Goal: Information Seeking & Learning: Learn about a topic

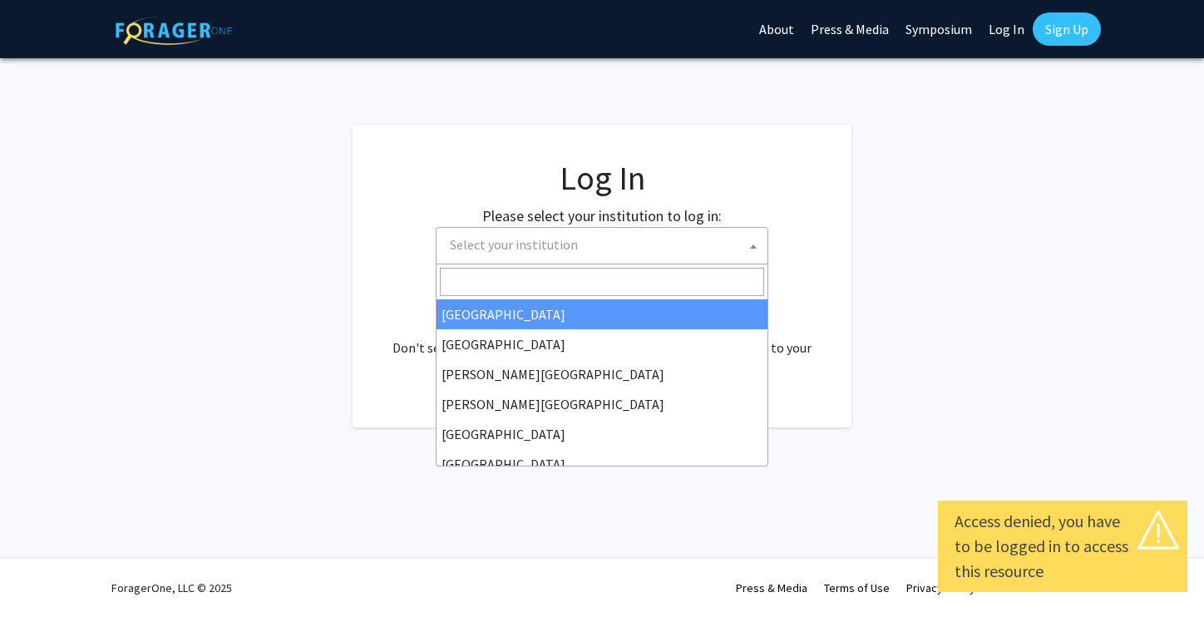
select select
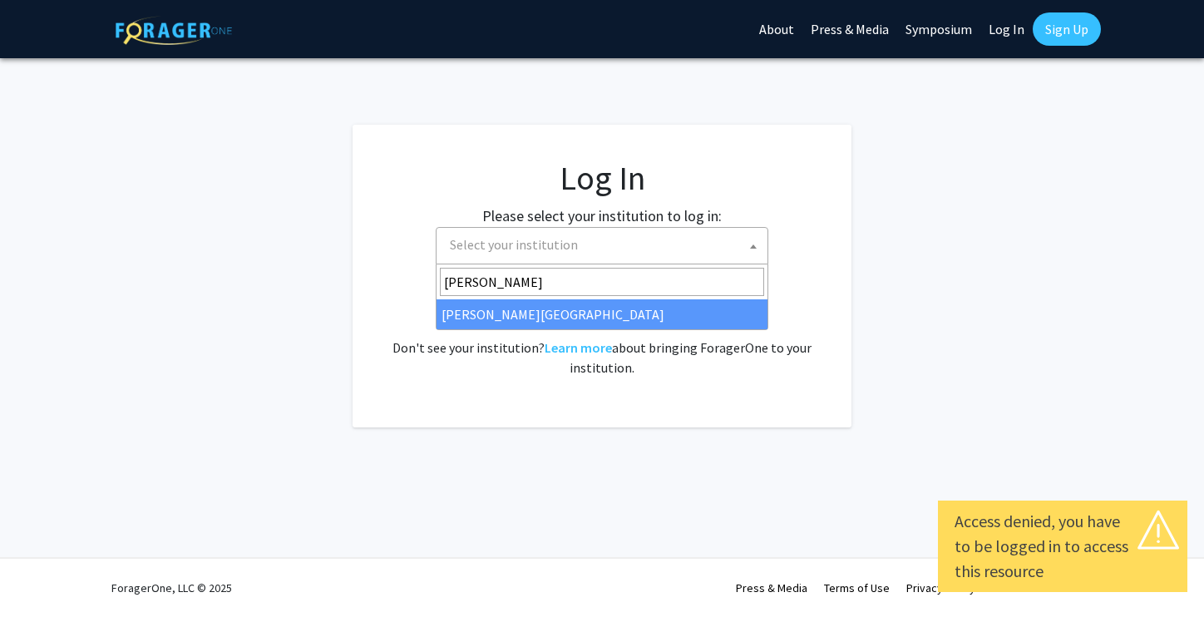
type input "[PERSON_NAME]"
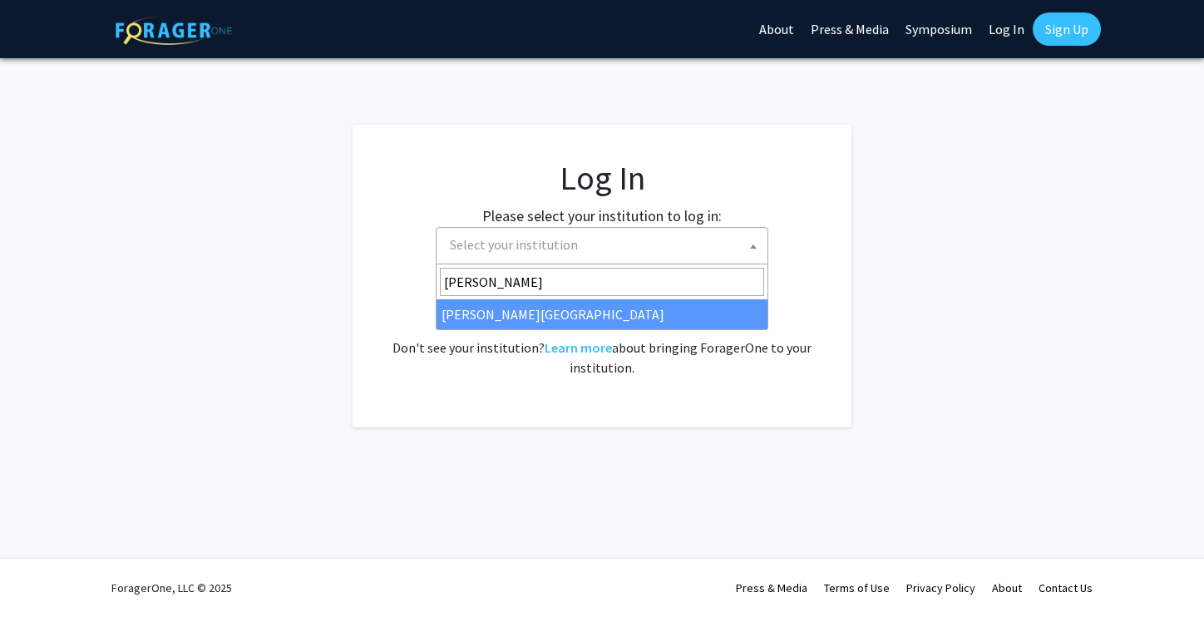
select select "24"
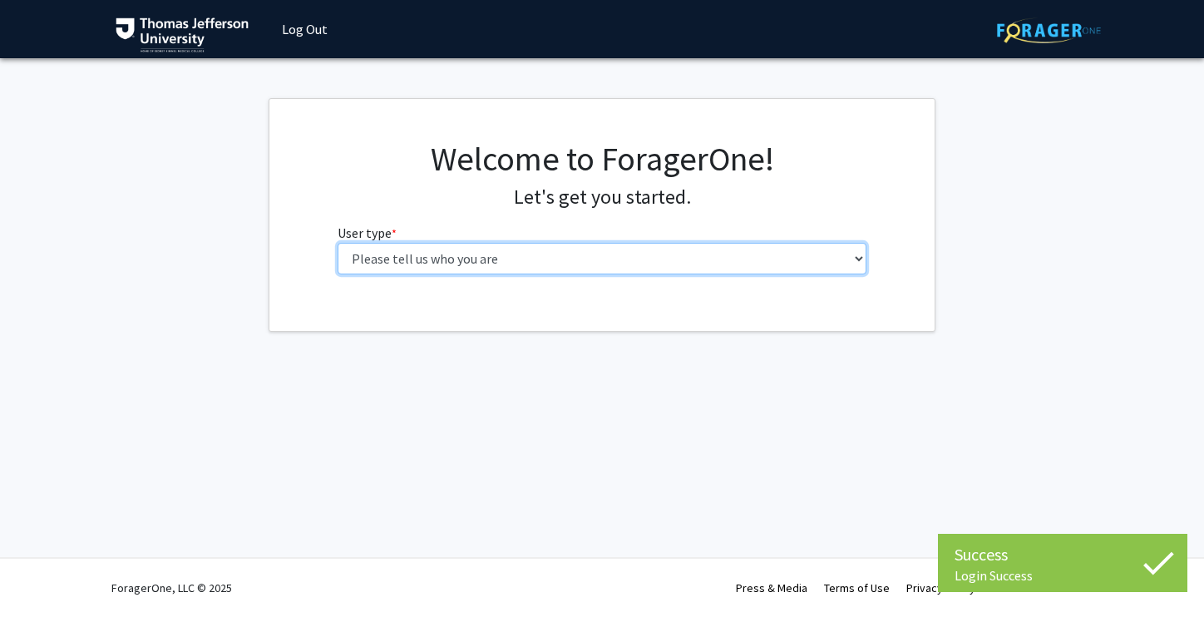
click at [622, 253] on select "Please tell us who you are Undergraduate Student Master's Student Doctoral Cand…" at bounding box center [603, 259] width 530 height 32
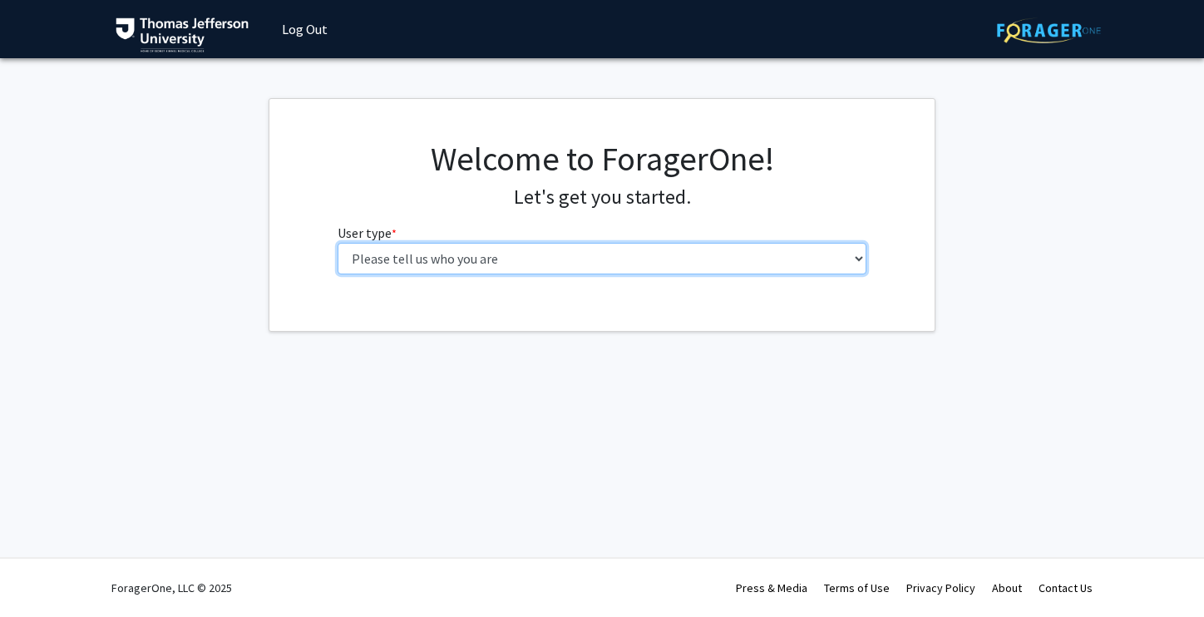
select select "3: doc"
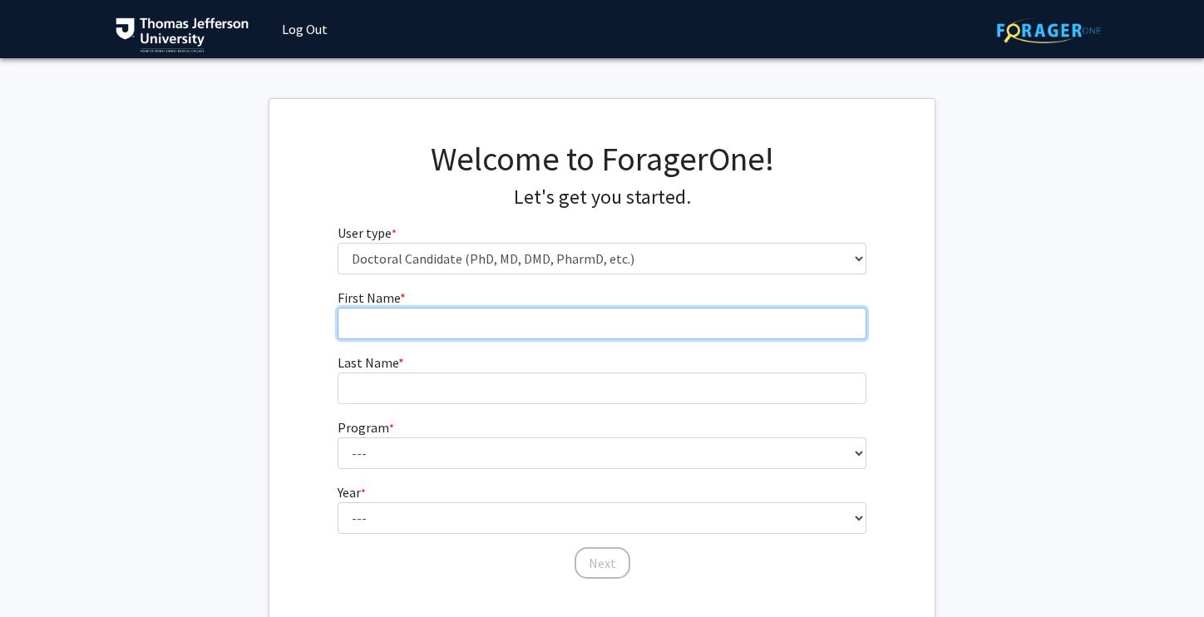
click at [605, 325] on input "First Name * required" at bounding box center [603, 324] width 530 height 32
type input "Grace"
type input "[PERSON_NAME]"
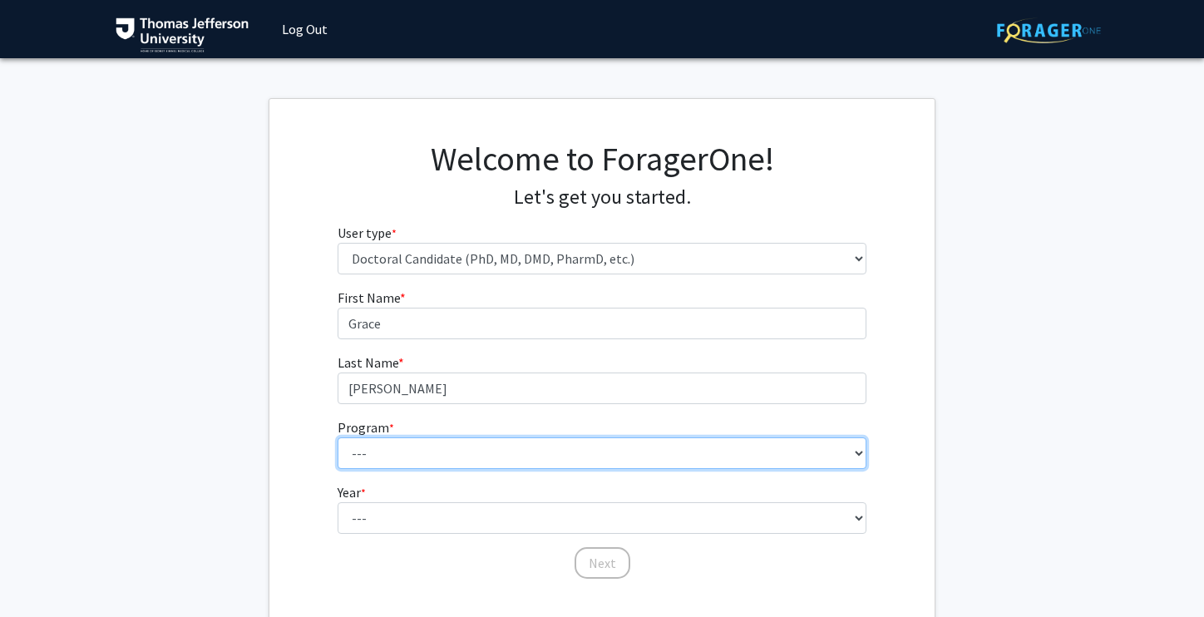
click at [477, 444] on select "--- Accelerated 3+3 BS in Health Sciences/Doctor of [MEDICAL_DATA] Accelerated …" at bounding box center [603, 454] width 530 height 32
select select "35: 815"
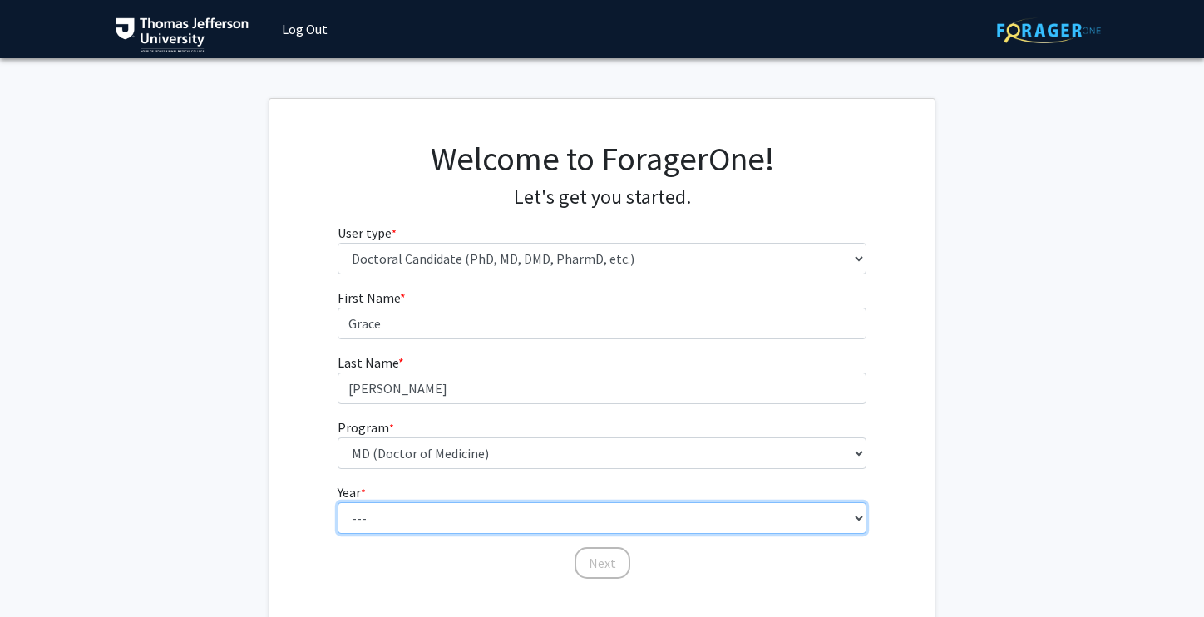
click at [386, 517] on select "--- First Year Second Year Third Year Fourth Year Fifth Year Sixth Year Seventh…" at bounding box center [603, 518] width 530 height 32
select select "1: first_year"
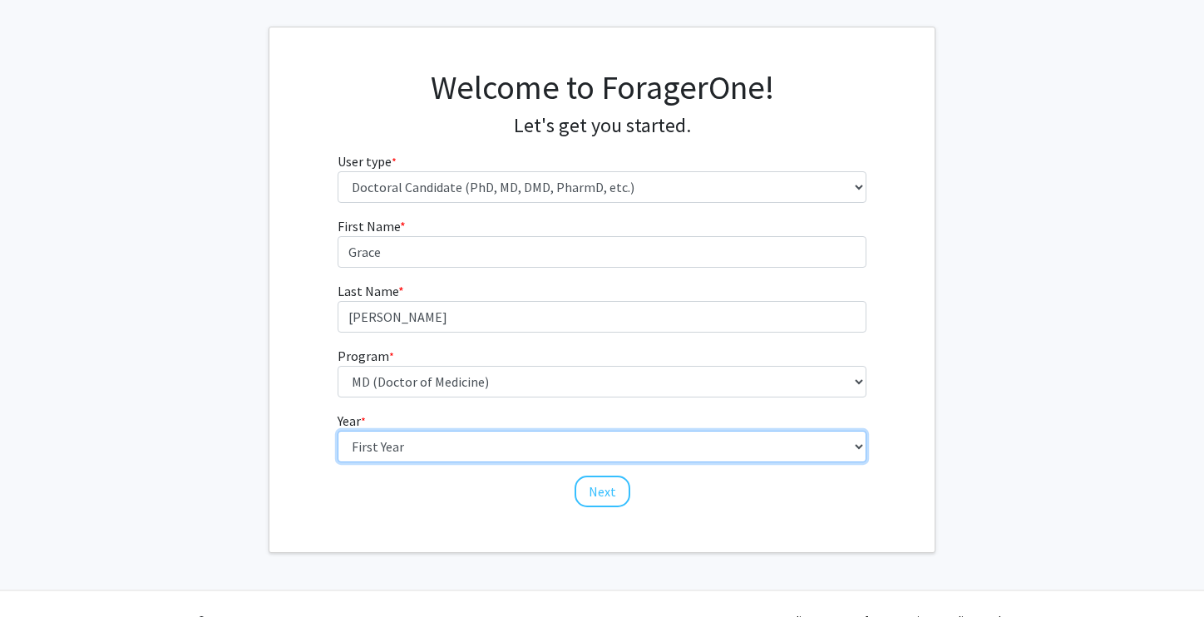
scroll to position [104, 0]
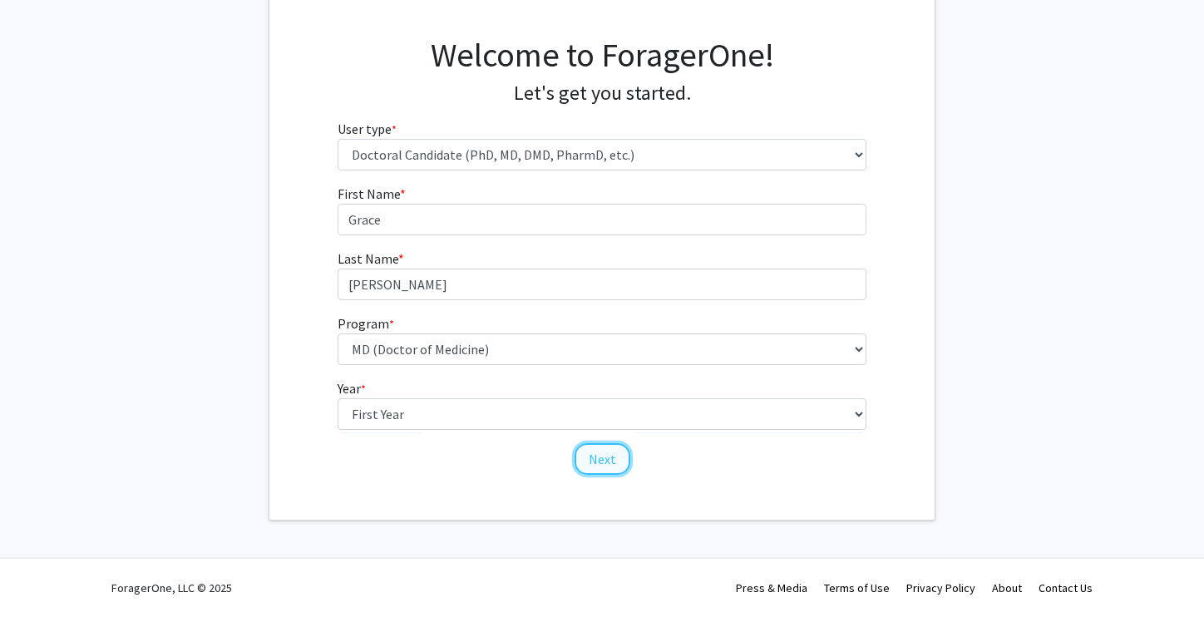
click at [604, 462] on button "Next" at bounding box center [603, 459] width 56 height 32
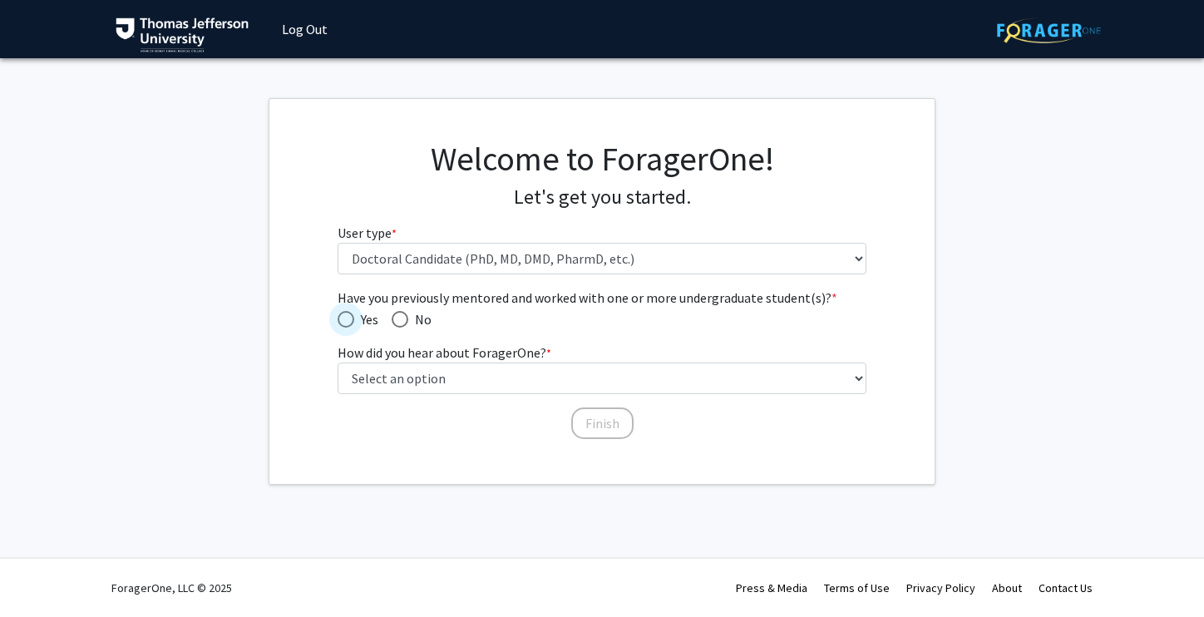
click at [350, 321] on span "Have you previously mentored and worked with one or more undergraduate student(…" at bounding box center [346, 319] width 17 height 17
click at [350, 321] on input "Yes" at bounding box center [346, 319] width 17 height 17
radio input "true"
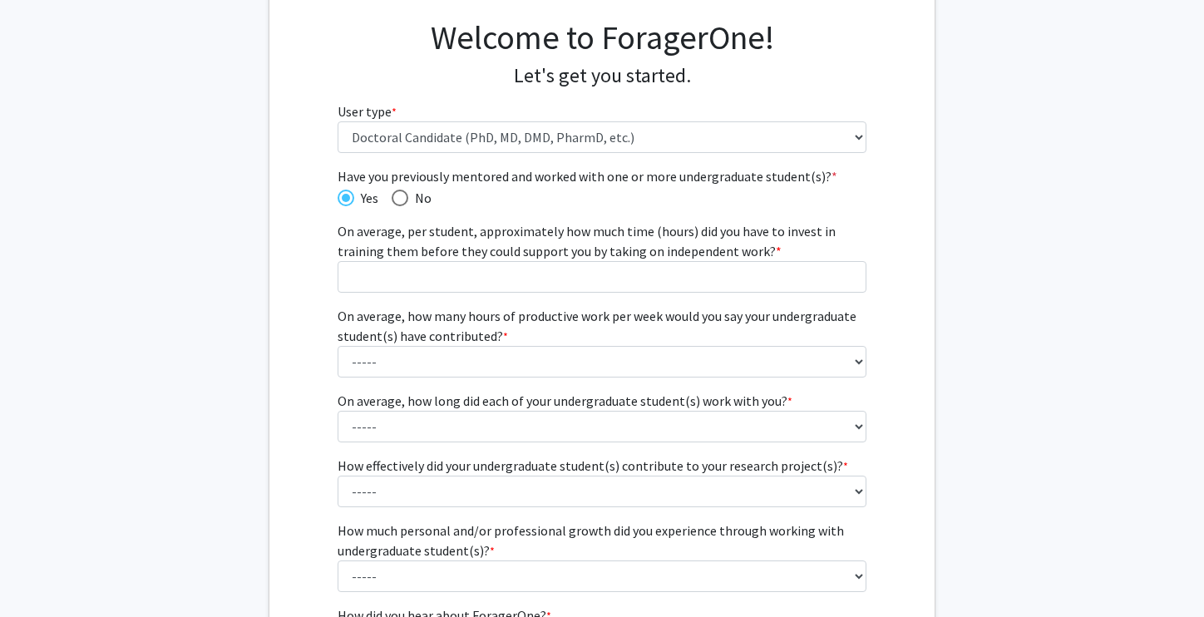
scroll to position [125, 0]
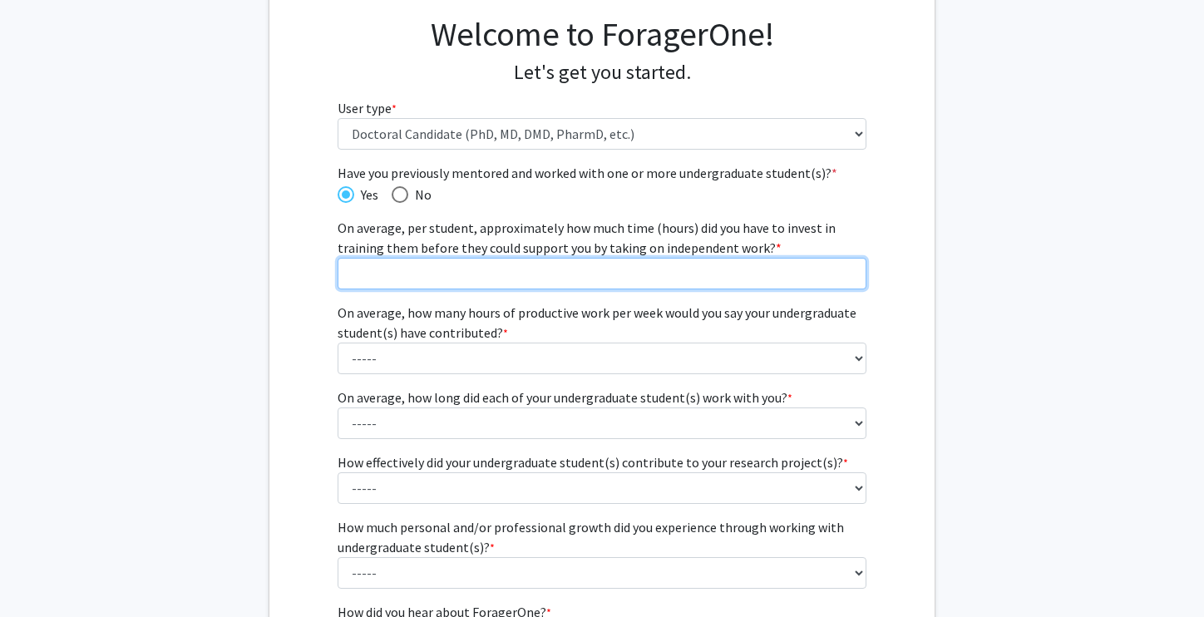
click at [499, 267] on input "On average, per student, approximately how much time (hours) did you have to in…" at bounding box center [603, 274] width 530 height 32
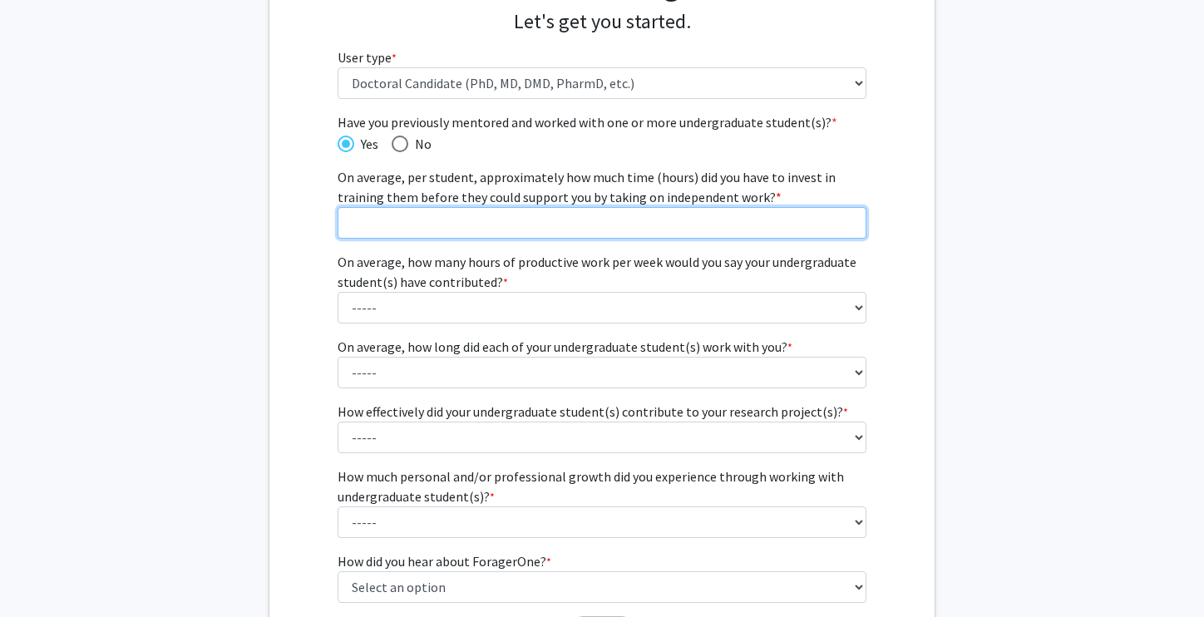
scroll to position [185, 0]
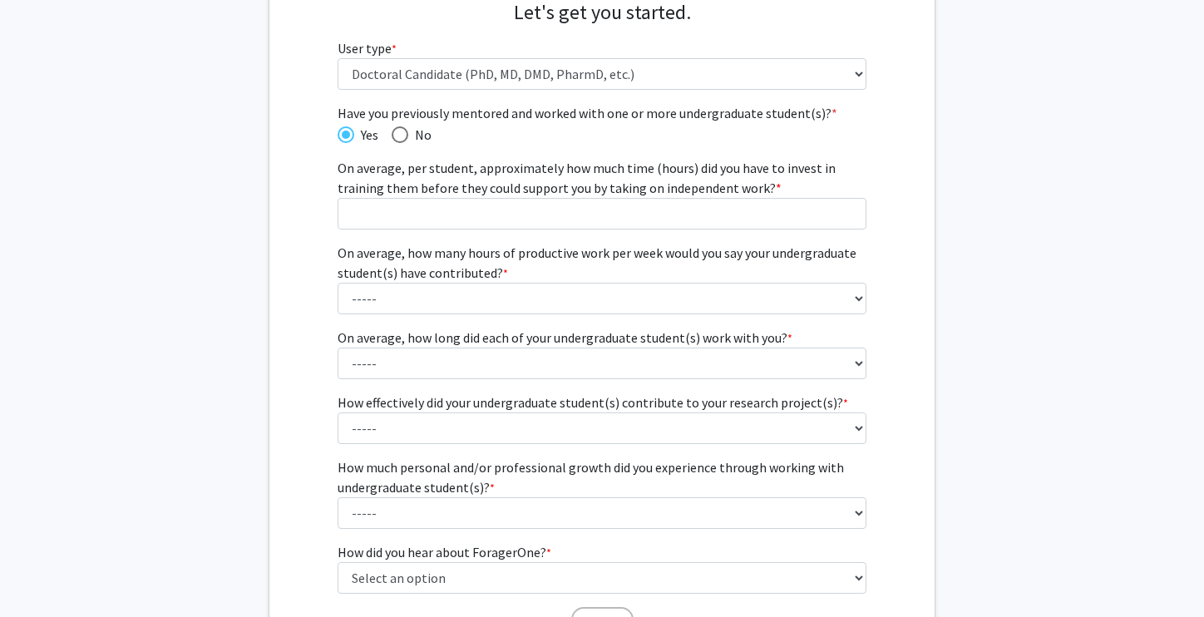
click at [498, 261] on label "On average, how many hours of productive work per week would you say your under…" at bounding box center [603, 263] width 530 height 40
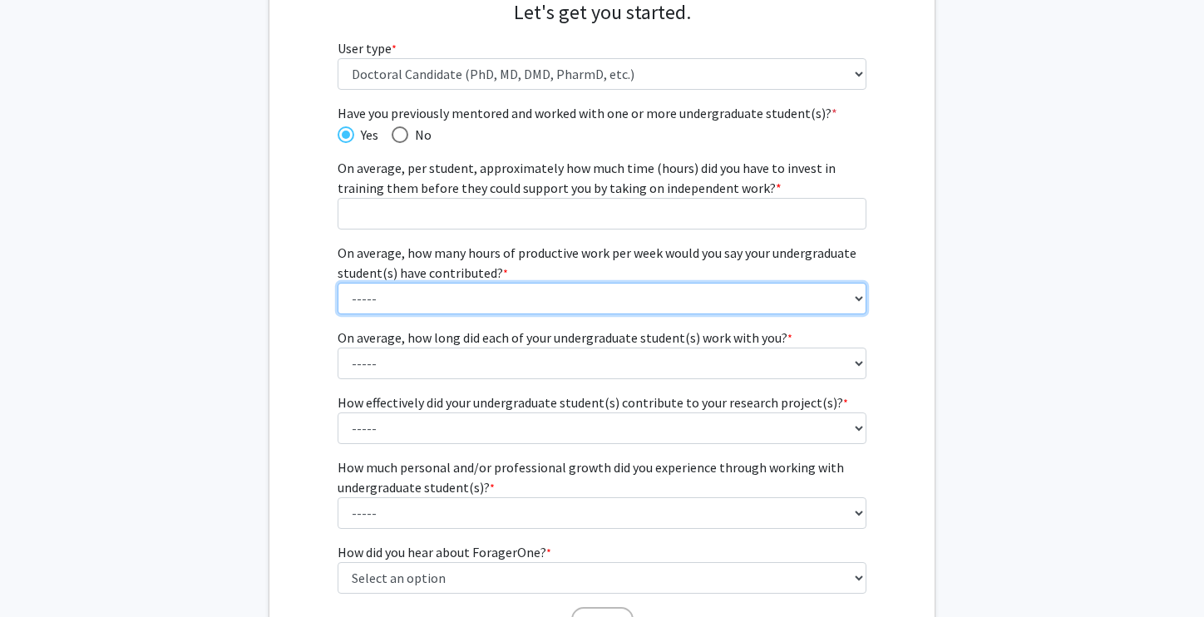
click at [498, 283] on select "----- 1 - 5 hours 6 - 10 hours 11 - 15 hours 16 - 20 hours 21 - 30 hours 31 - 4…" at bounding box center [603, 299] width 530 height 32
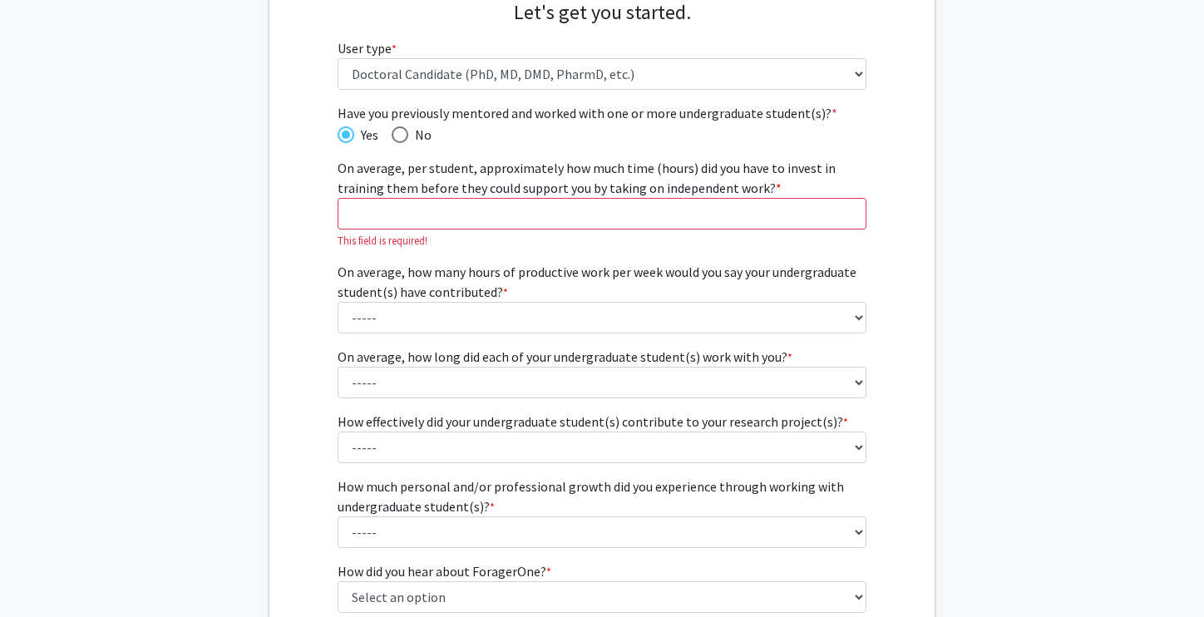
click at [398, 136] on span "Have you previously mentored and worked with one or more undergraduate student(…" at bounding box center [400, 134] width 17 height 17
click at [398, 136] on input "No" at bounding box center [400, 134] width 17 height 17
radio input "true"
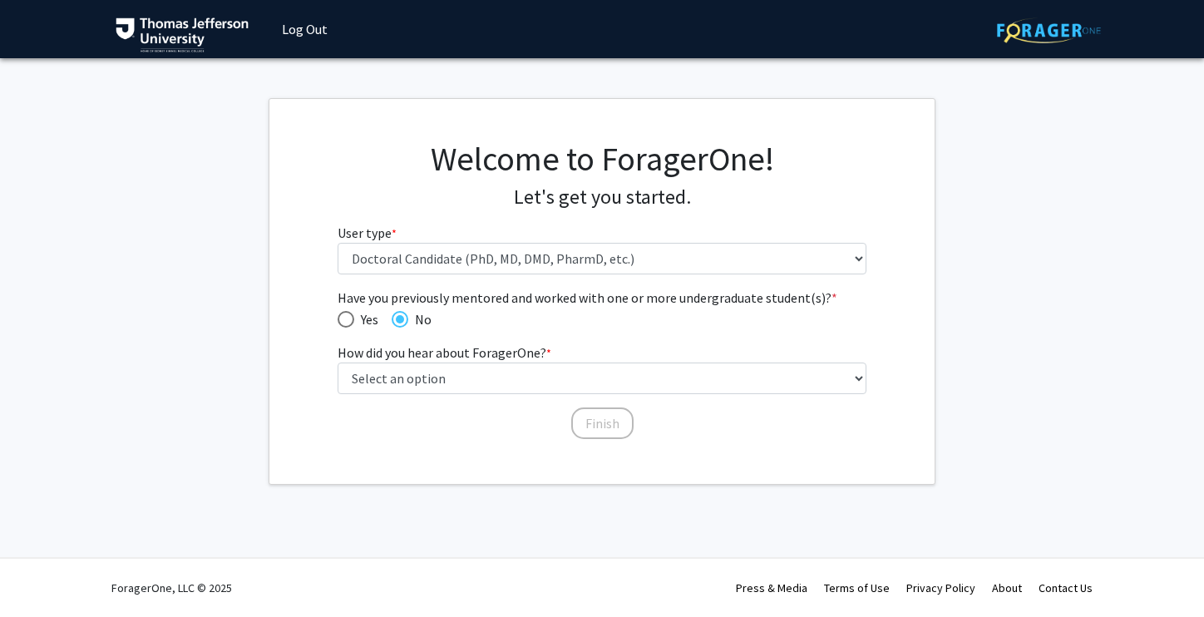
scroll to position [0, 0]
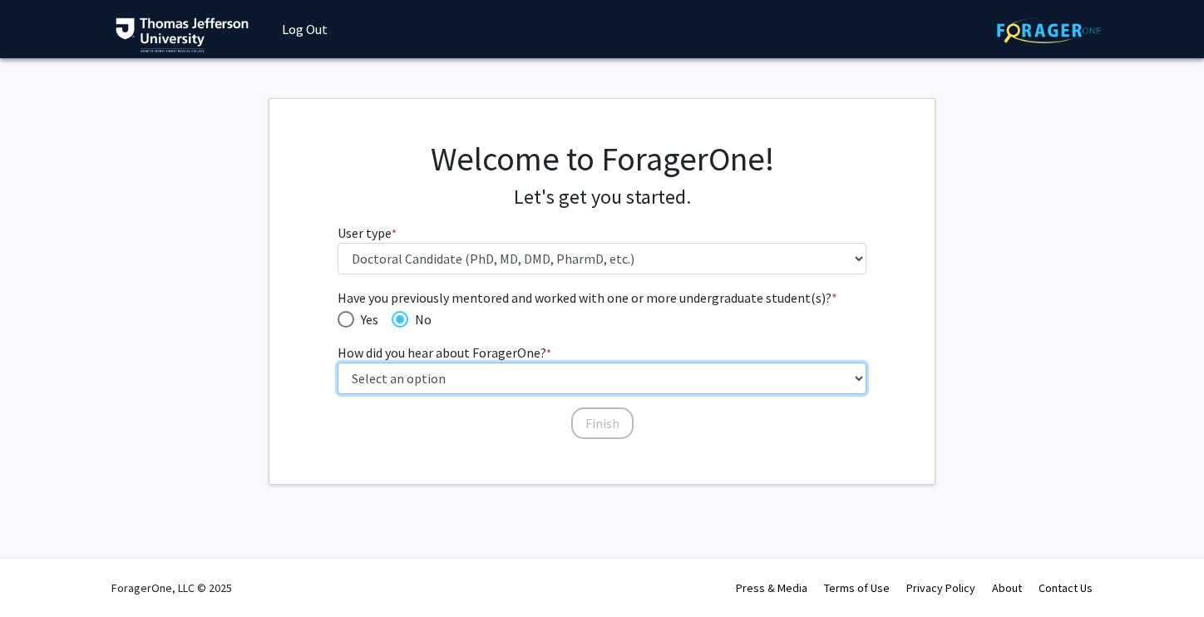
click at [490, 388] on select "Select an option Peer/student recommendation Faculty/staff recommendation Unive…" at bounding box center [603, 379] width 530 height 32
select select "2: faculty_recommendation"
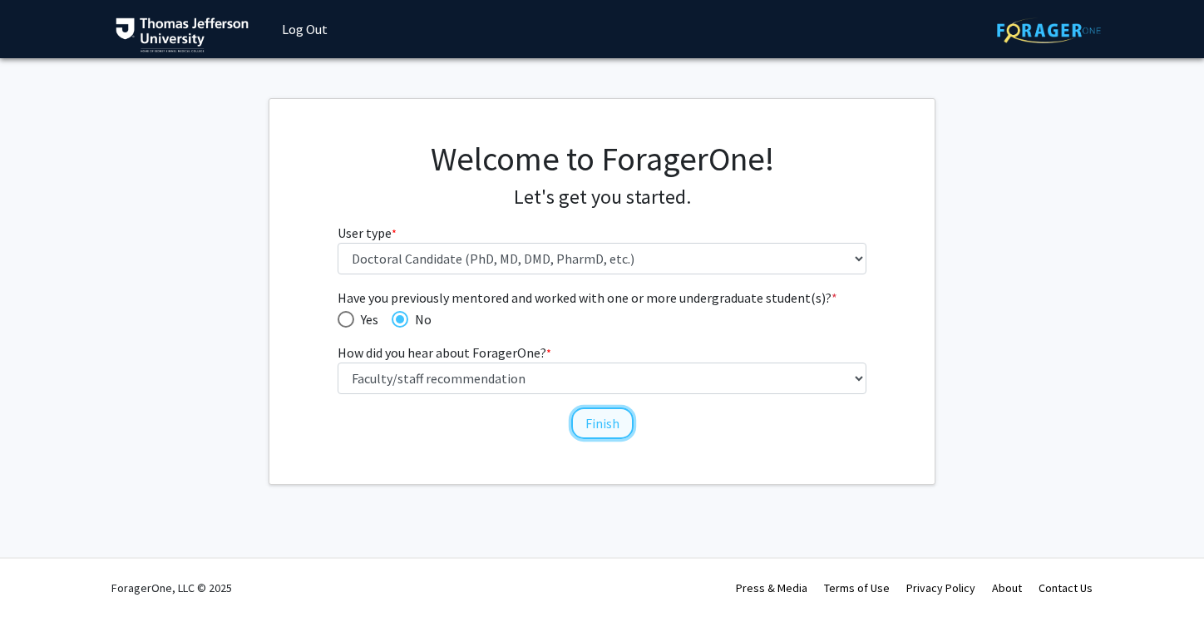
click at [600, 426] on button "Finish" at bounding box center [602, 424] width 62 height 32
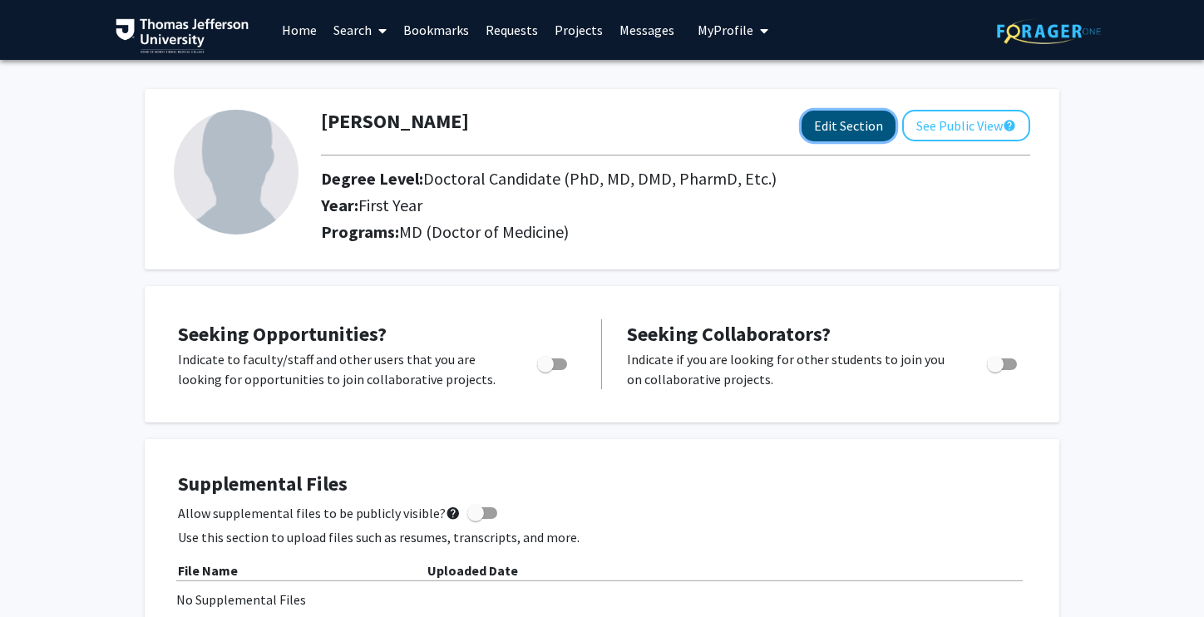
click at [828, 122] on button "Edit Section" at bounding box center [849, 126] width 94 height 31
select select "first_year"
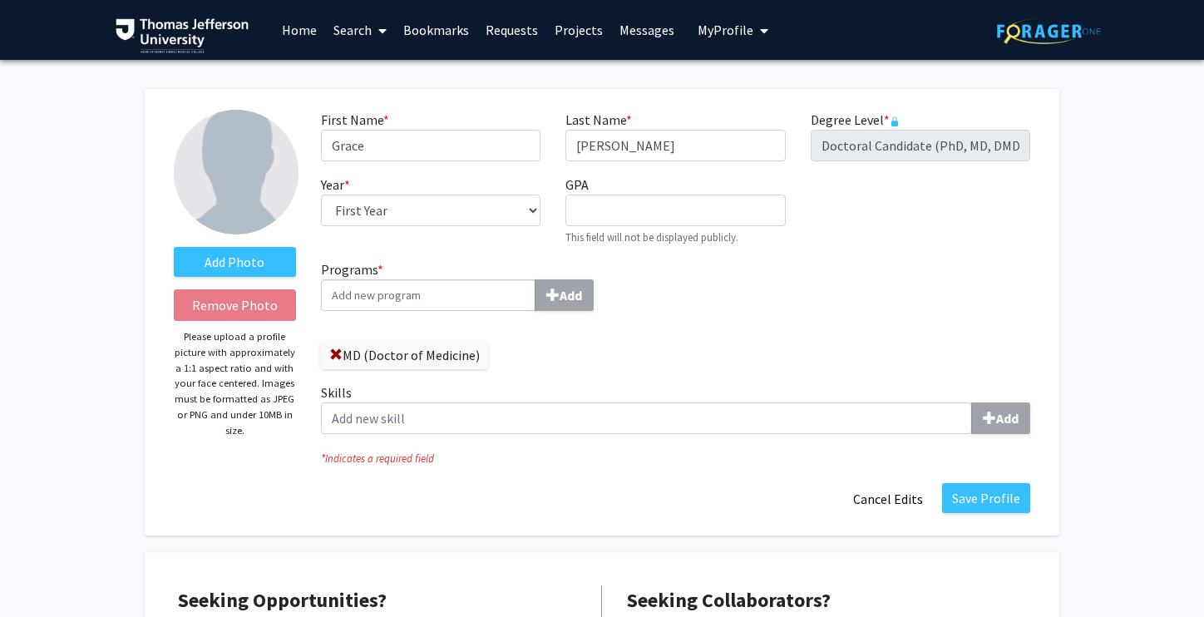
click at [226, 241] on div "Add Photo Remove Photo Please upload a profile picture with approximately a 1:1…" at bounding box center [234, 312] width 147 height 405
click at [229, 260] on label "Add Photo" at bounding box center [235, 262] width 122 height 30
click at [0, 0] on input "Add Photo" at bounding box center [0, 0] width 0 height 0
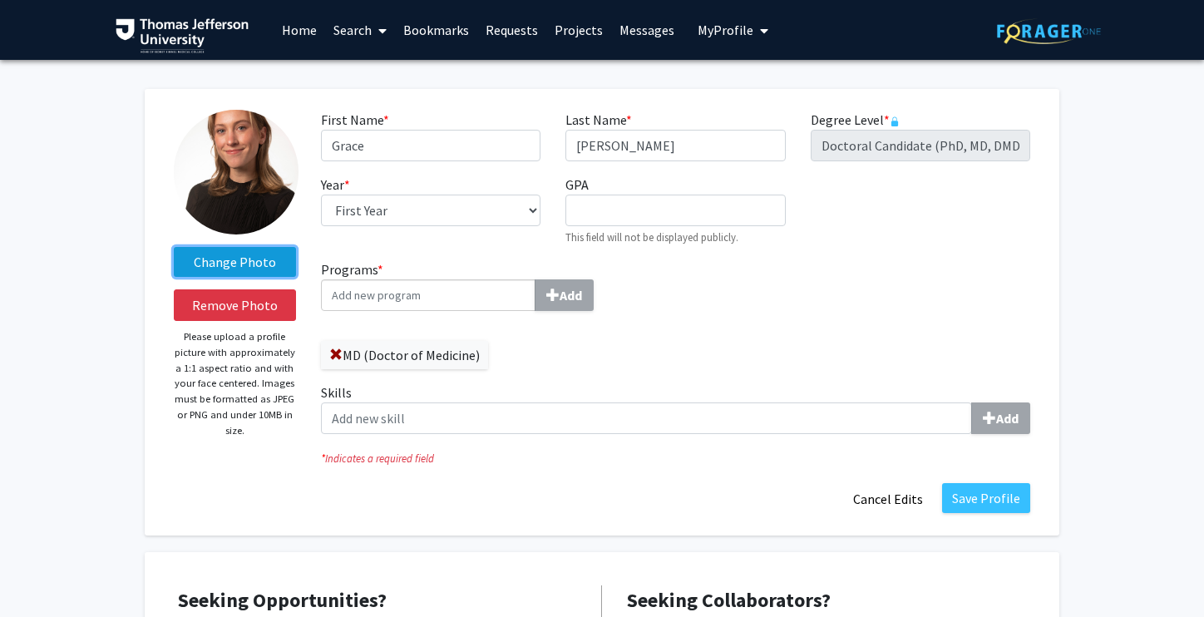
click at [244, 262] on label "Change Photo" at bounding box center [235, 262] width 122 height 30
click at [0, 0] on input "Change Photo" at bounding box center [0, 0] width 0 height 0
click at [733, 335] on div "Programs * Add MD (Doctor of Medicine) Skills Add" at bounding box center [676, 354] width 734 height 188
click at [304, 33] on link "Home" at bounding box center [300, 30] width 52 height 58
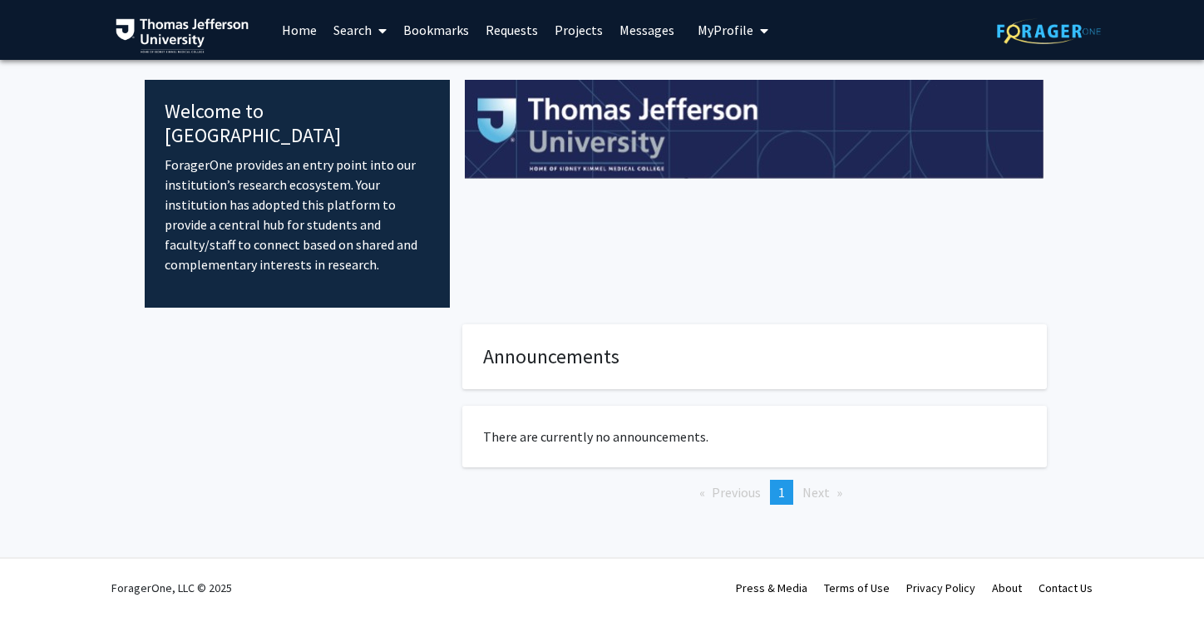
click at [348, 31] on link "Search" at bounding box center [360, 30] width 70 height 58
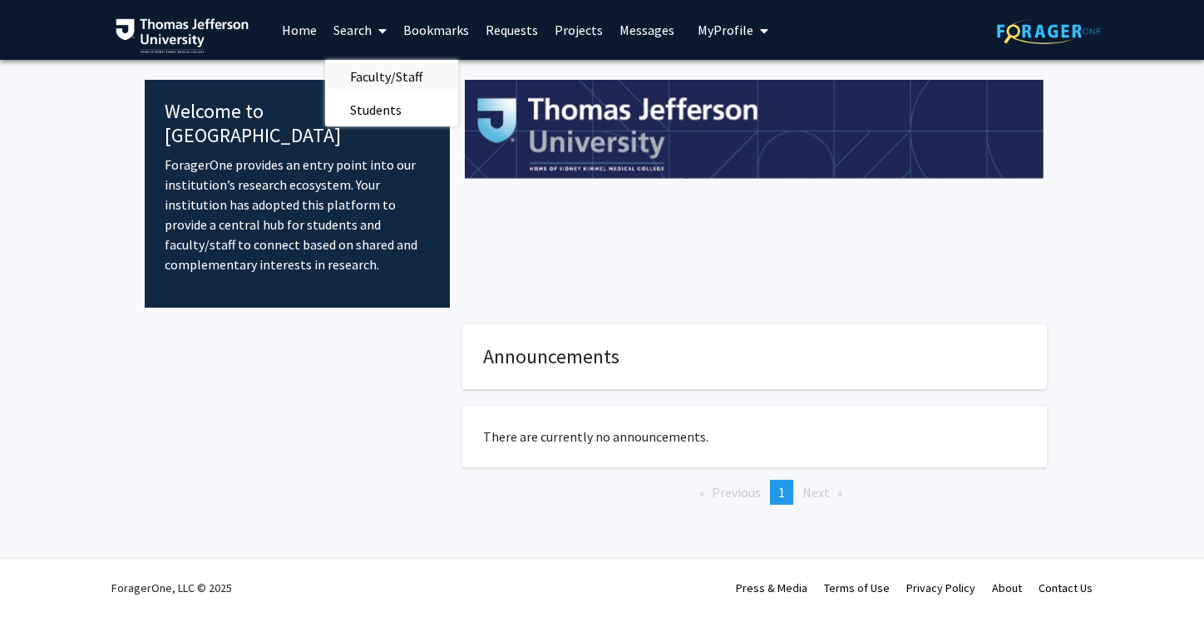
click at [390, 82] on span "Faculty/Staff" at bounding box center [386, 76] width 122 height 33
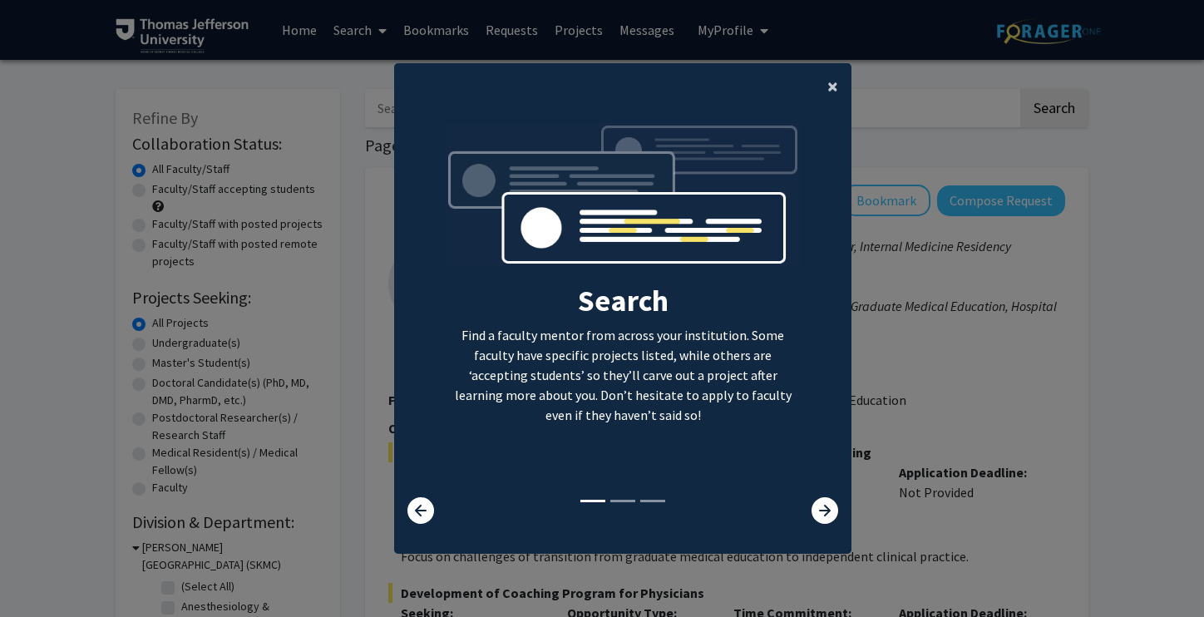
click at [830, 87] on span "×" at bounding box center [833, 86] width 11 height 26
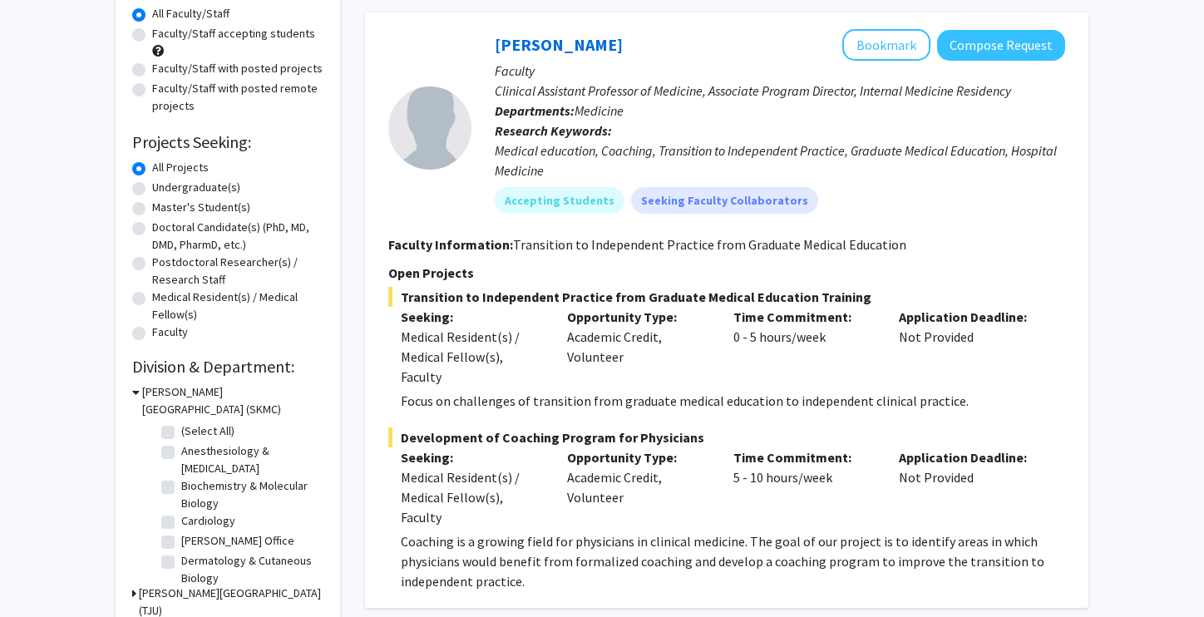
scroll to position [159, 0]
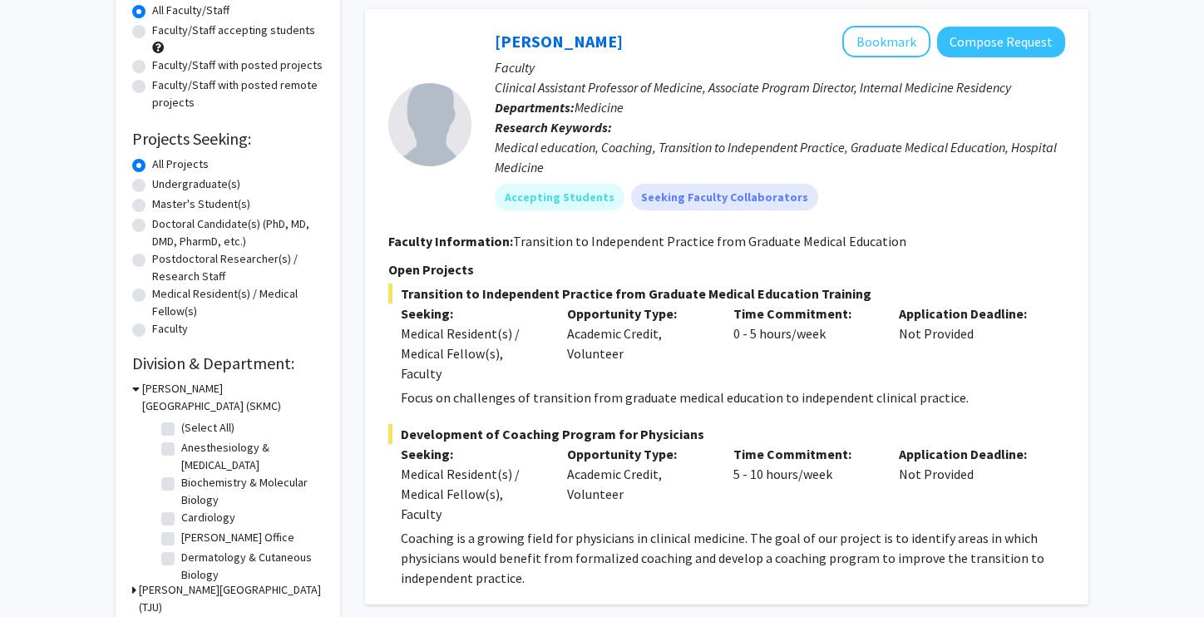
click at [152, 226] on label "Doctoral Candidate(s) (PhD, MD, DMD, PharmD, etc.)" at bounding box center [237, 232] width 171 height 35
click at [152, 226] on input "Doctoral Candidate(s) (PhD, MD, DMD, PharmD, etc.)" at bounding box center [157, 220] width 11 height 11
radio input "true"
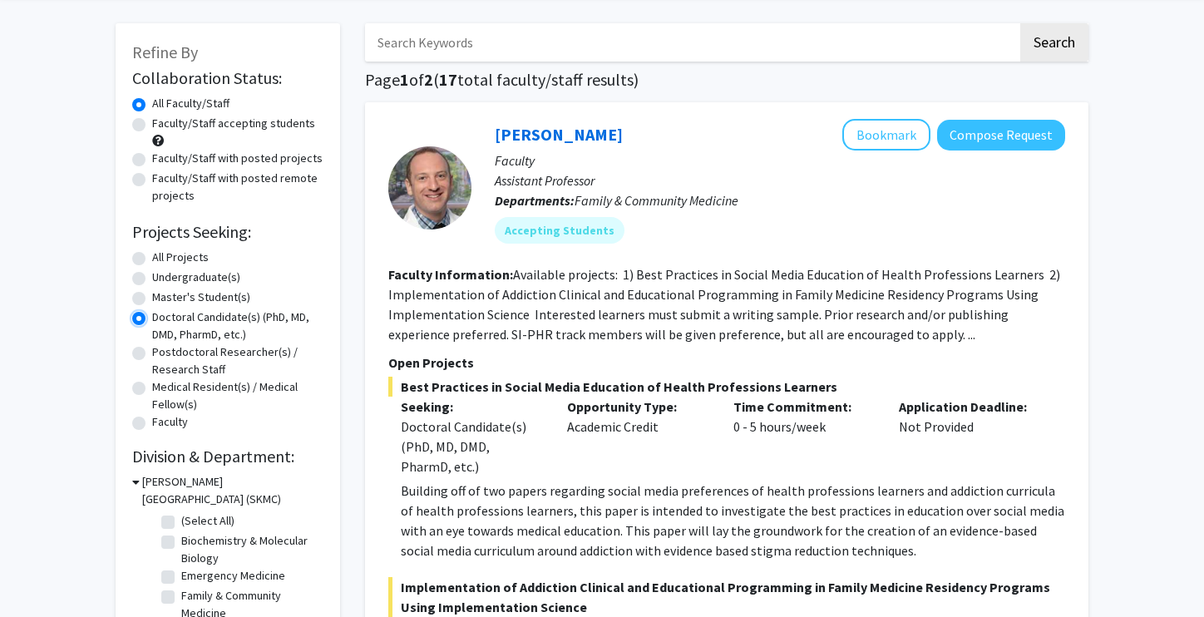
scroll to position [47, 0]
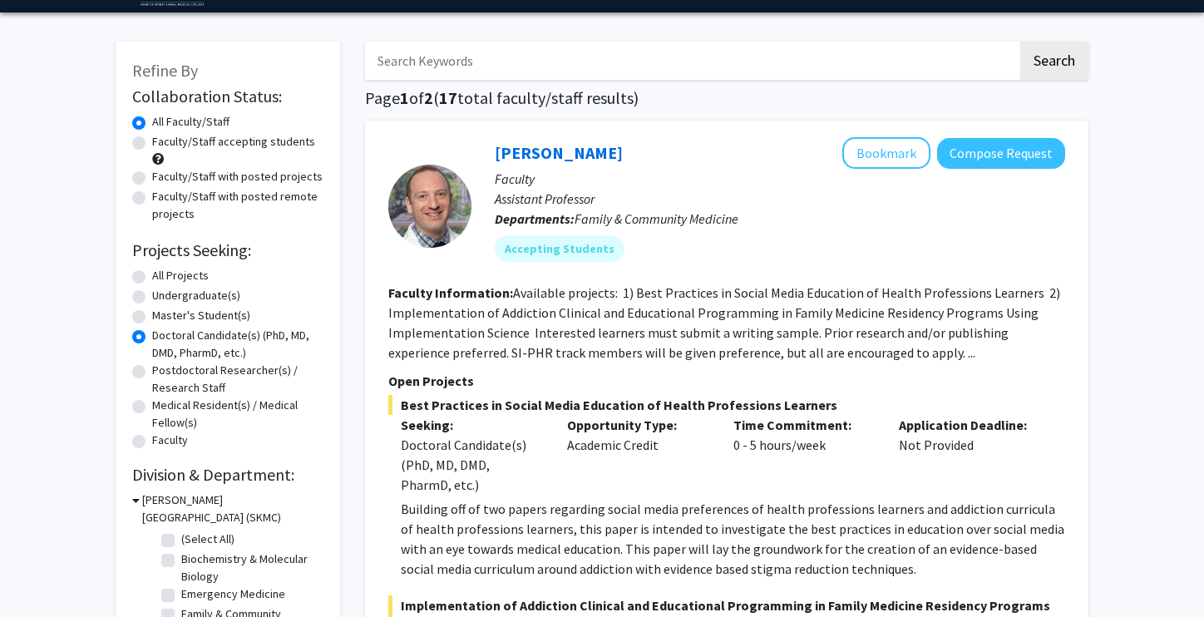
click at [152, 142] on label "Faculty/Staff accepting students" at bounding box center [233, 141] width 163 height 17
click at [152, 142] on input "Faculty/Staff accepting students" at bounding box center [157, 138] width 11 height 11
radio input "true"
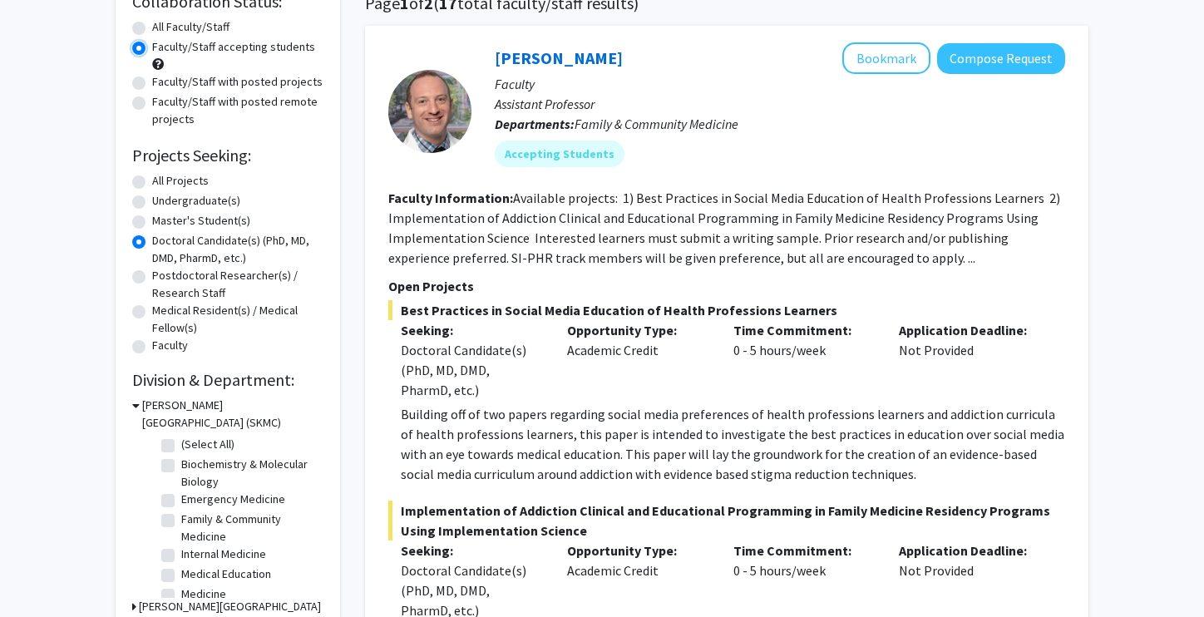
scroll to position [143, 0]
click at [152, 101] on label "Faculty/Staff with posted remote projects" at bounding box center [237, 109] width 171 height 35
click at [152, 101] on input "Faculty/Staff with posted remote projects" at bounding box center [157, 97] width 11 height 11
radio input "true"
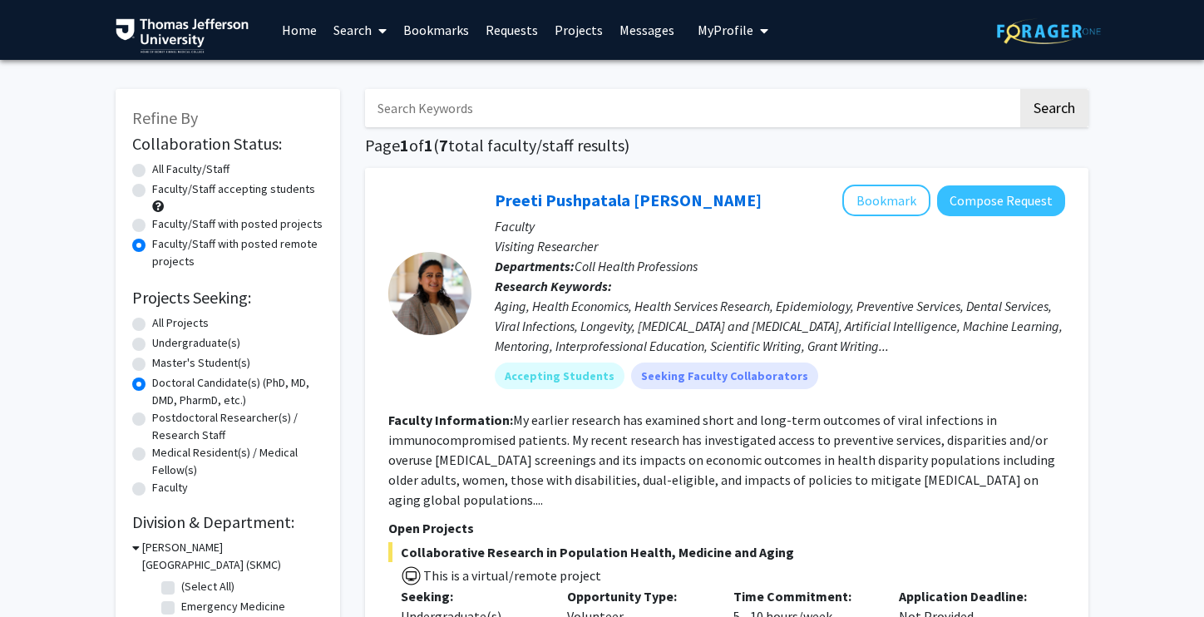
click at [152, 171] on label "All Faculty/Staff" at bounding box center [190, 169] width 77 height 17
click at [152, 171] on input "All Faculty/Staff" at bounding box center [157, 166] width 11 height 11
radio input "true"
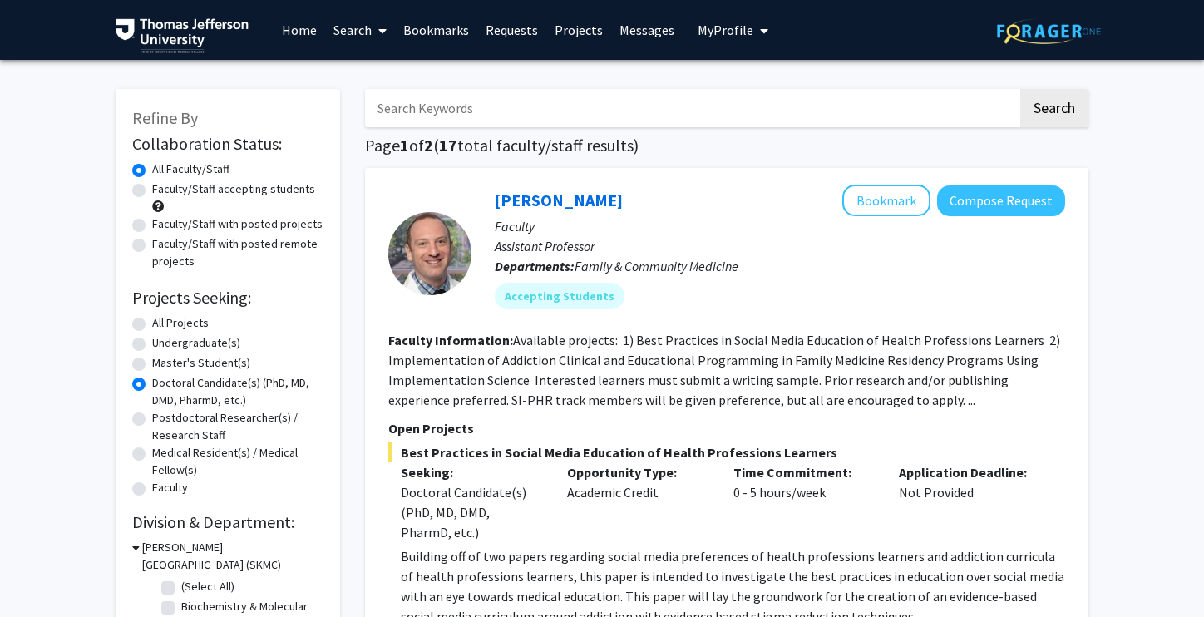
click at [152, 193] on label "Faculty/Staff accepting students" at bounding box center [233, 188] width 163 height 17
click at [152, 191] on input "Faculty/Staff accepting students" at bounding box center [157, 185] width 11 height 11
radio input "true"
click at [152, 229] on label "Faculty/Staff with posted projects" at bounding box center [237, 223] width 171 height 17
click at [152, 226] on input "Faculty/Staff with posted projects" at bounding box center [157, 220] width 11 height 11
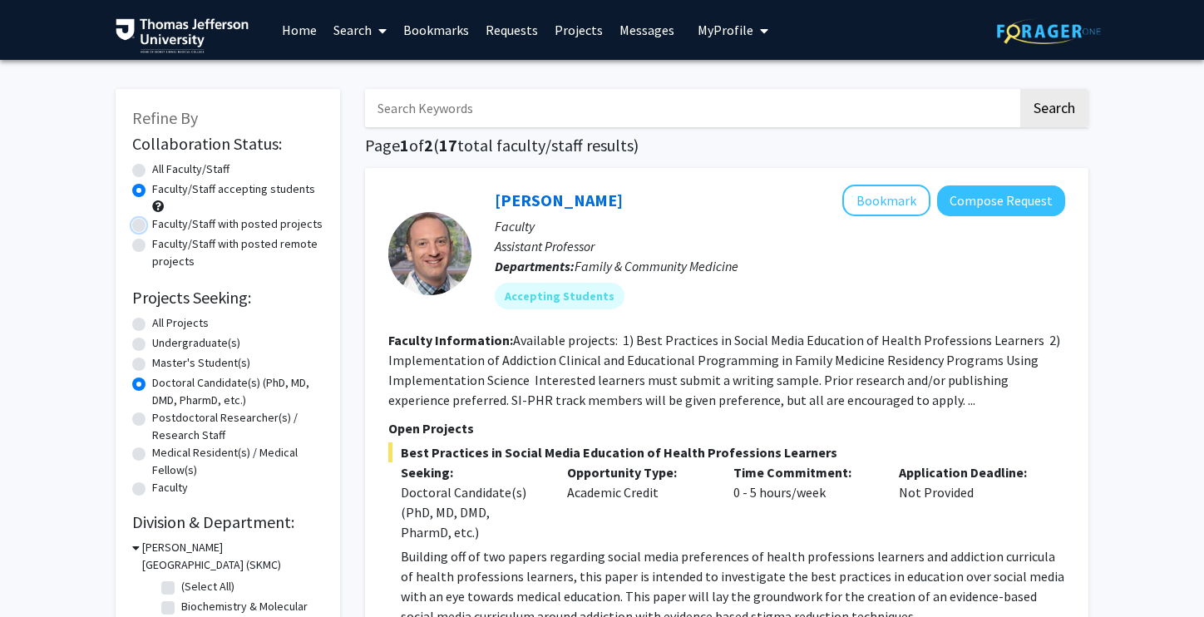
radio input "true"
click at [152, 190] on label "Faculty/Staff accepting students" at bounding box center [233, 188] width 163 height 17
click at [152, 190] on input "Faculty/Staff accepting students" at bounding box center [157, 185] width 11 height 11
radio input "true"
click at [152, 169] on label "All Faculty/Staff" at bounding box center [190, 169] width 77 height 17
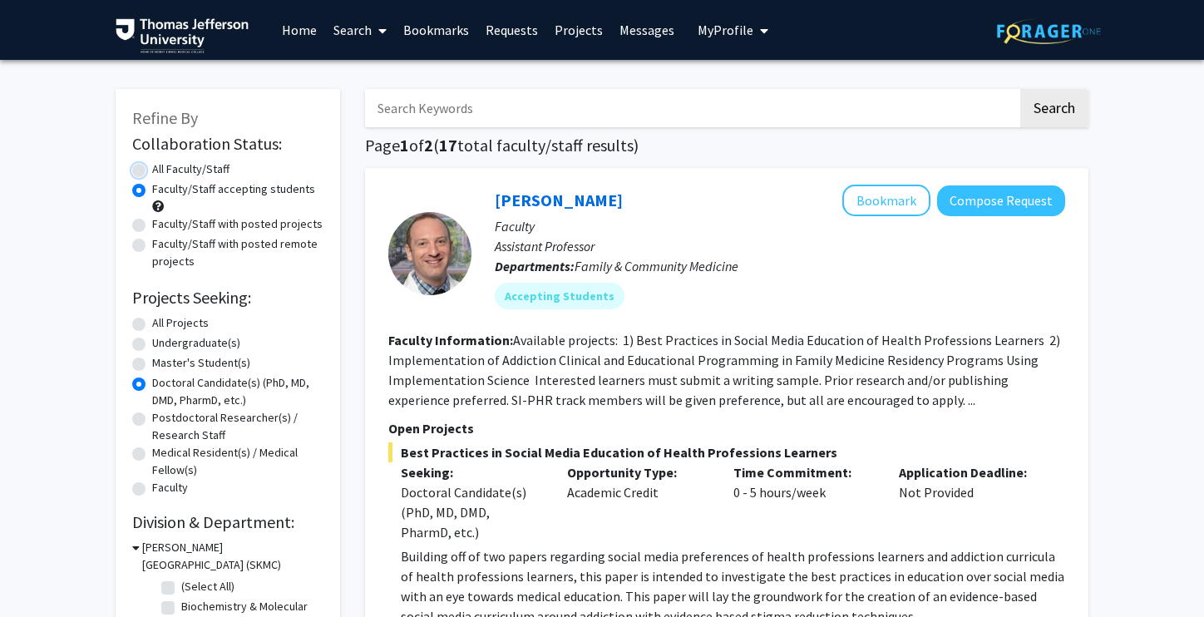
click at [152, 169] on input "All Faculty/Staff" at bounding box center [157, 166] width 11 height 11
radio input "true"
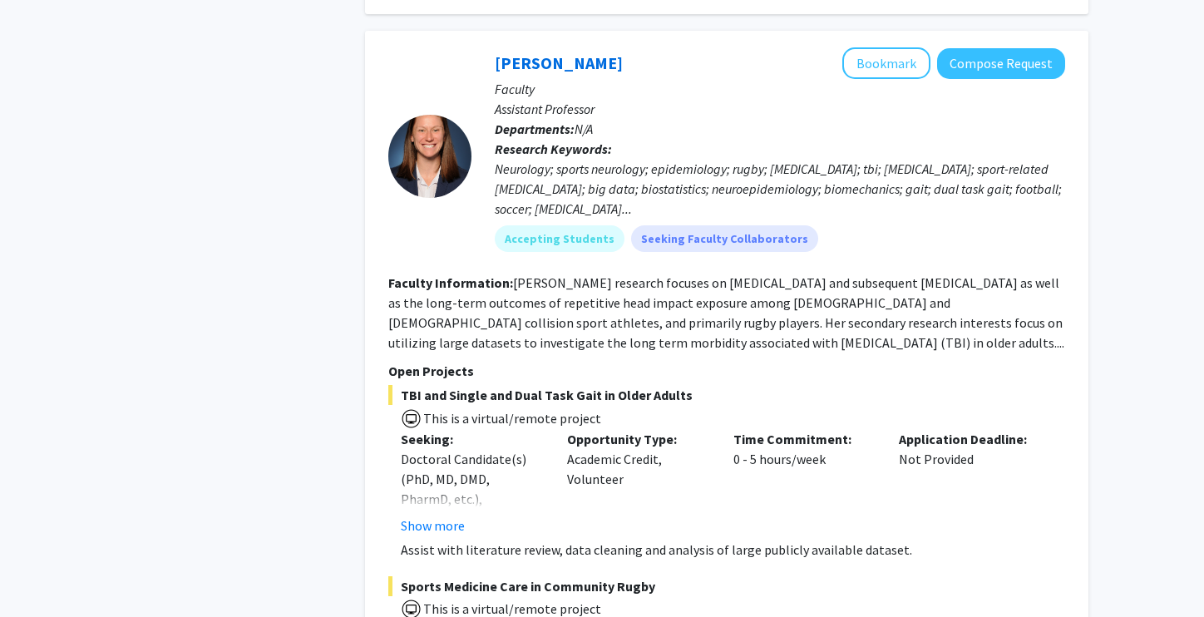
scroll to position [5287, 0]
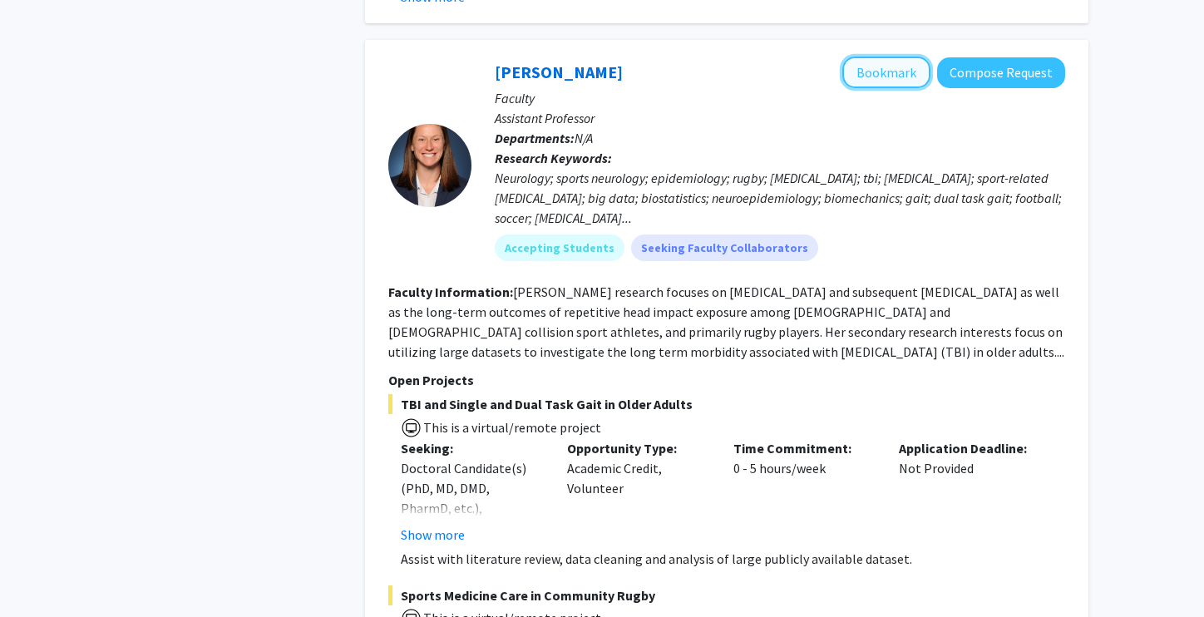
click at [902, 67] on button "Bookmark" at bounding box center [887, 73] width 88 height 32
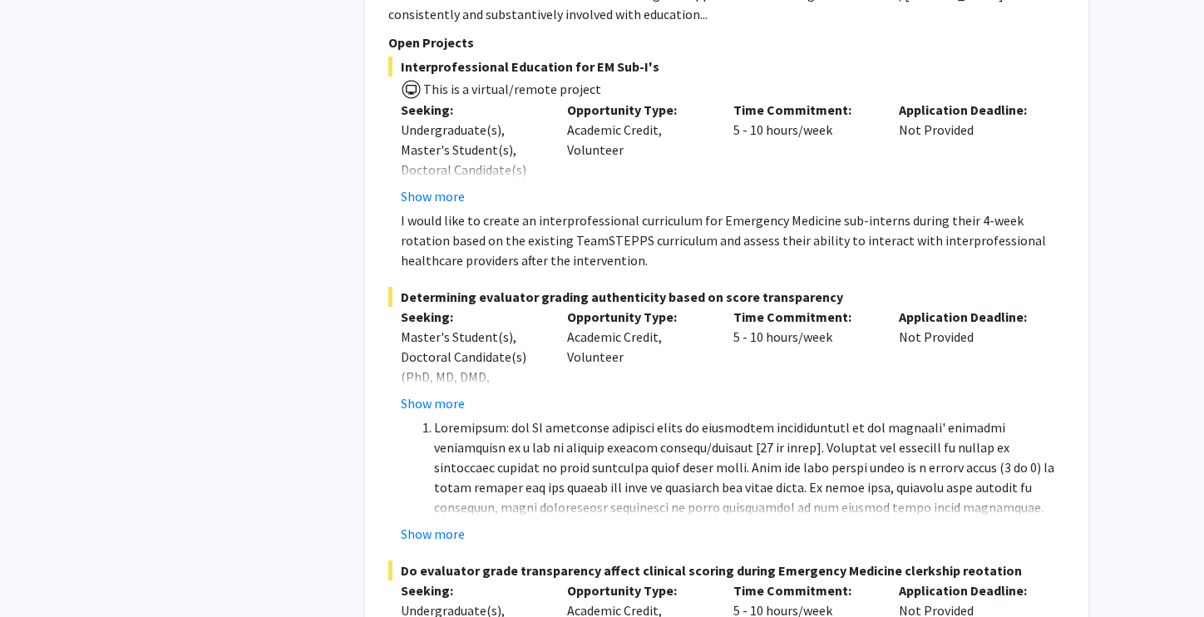
scroll to position [6859, 0]
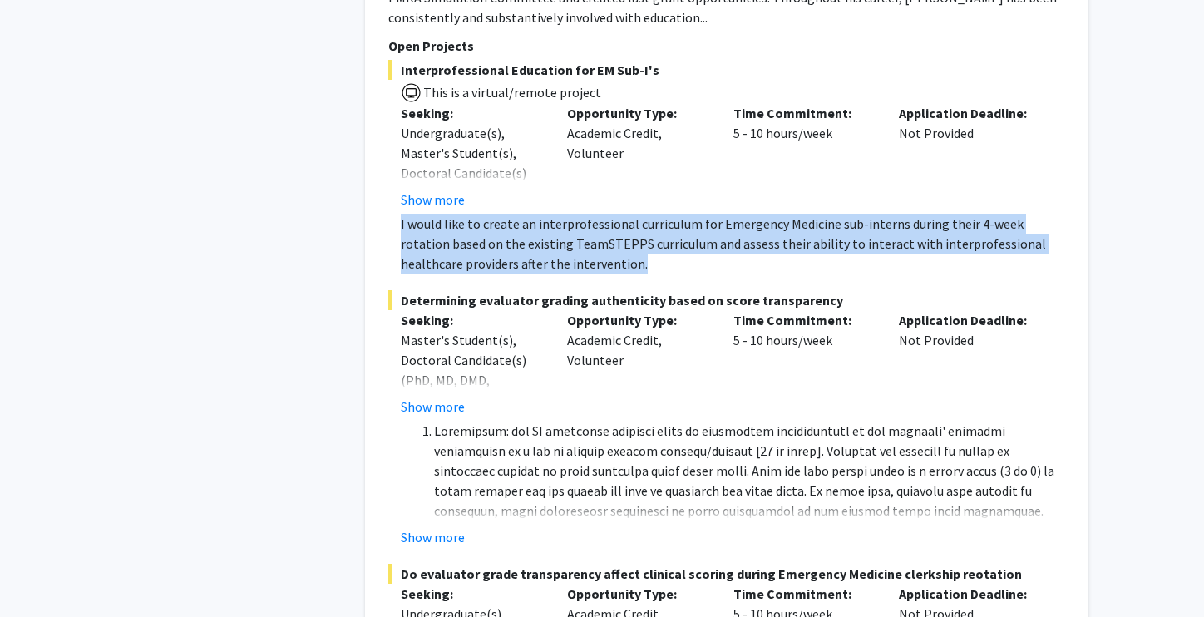
drag, startPoint x: 601, startPoint y: 250, endPoint x: 401, endPoint y: 200, distance: 205.6
click at [401, 214] on p "I would like to create an interprofessional curriculum for Emergency Medicine s…" at bounding box center [733, 244] width 665 height 60
click at [620, 241] on p "I would like to create an interprofessional curriculum for Emergency Medicine s…" at bounding box center [733, 244] width 665 height 60
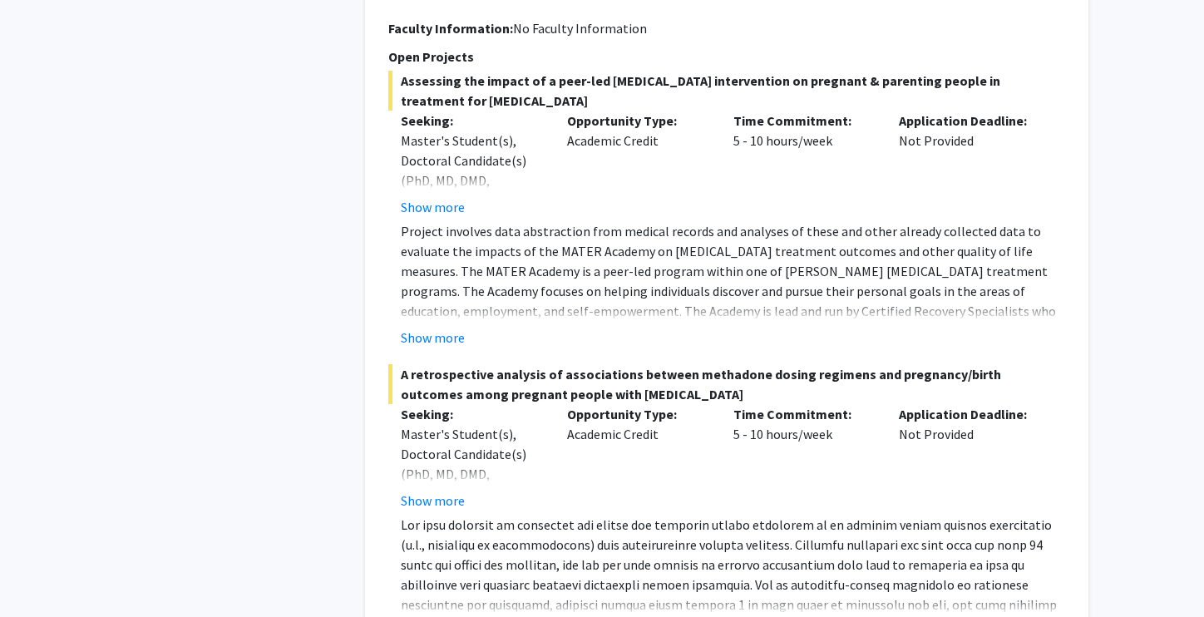
scroll to position [9990, 0]
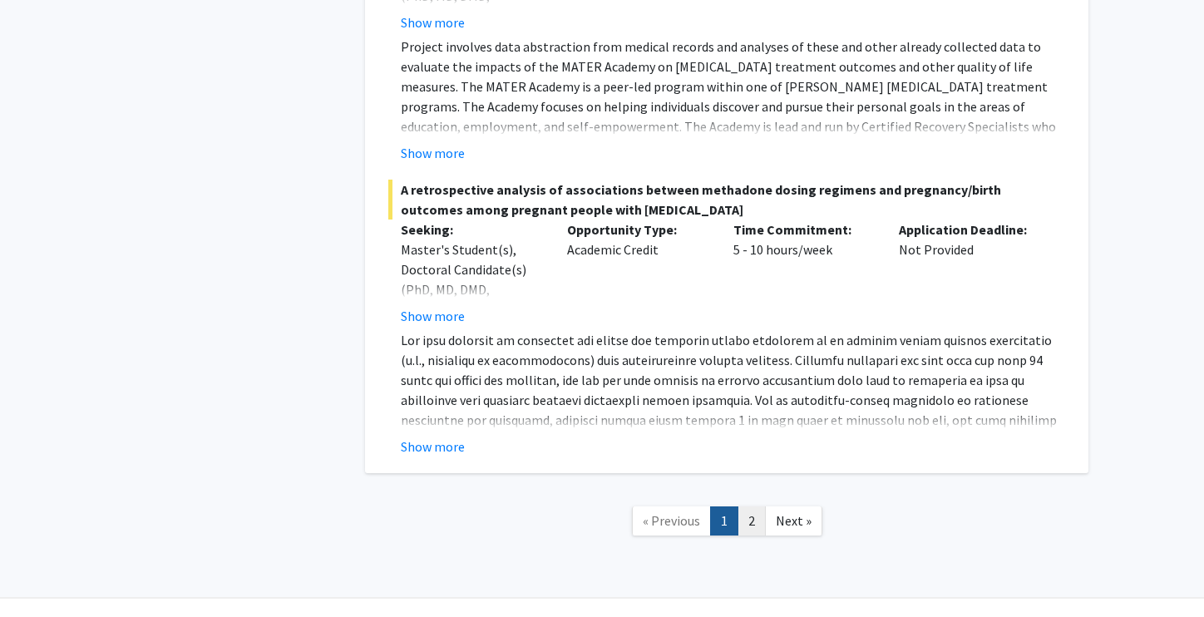
click at [753, 507] on link "2" at bounding box center [752, 521] width 28 height 29
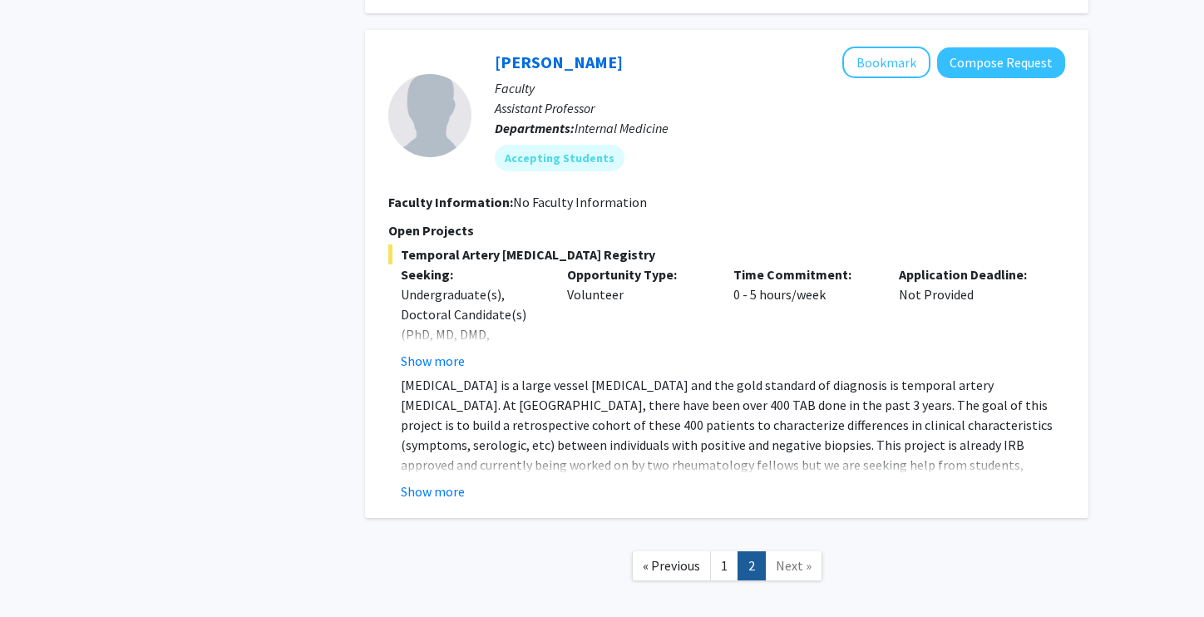
scroll to position [3912, 0]
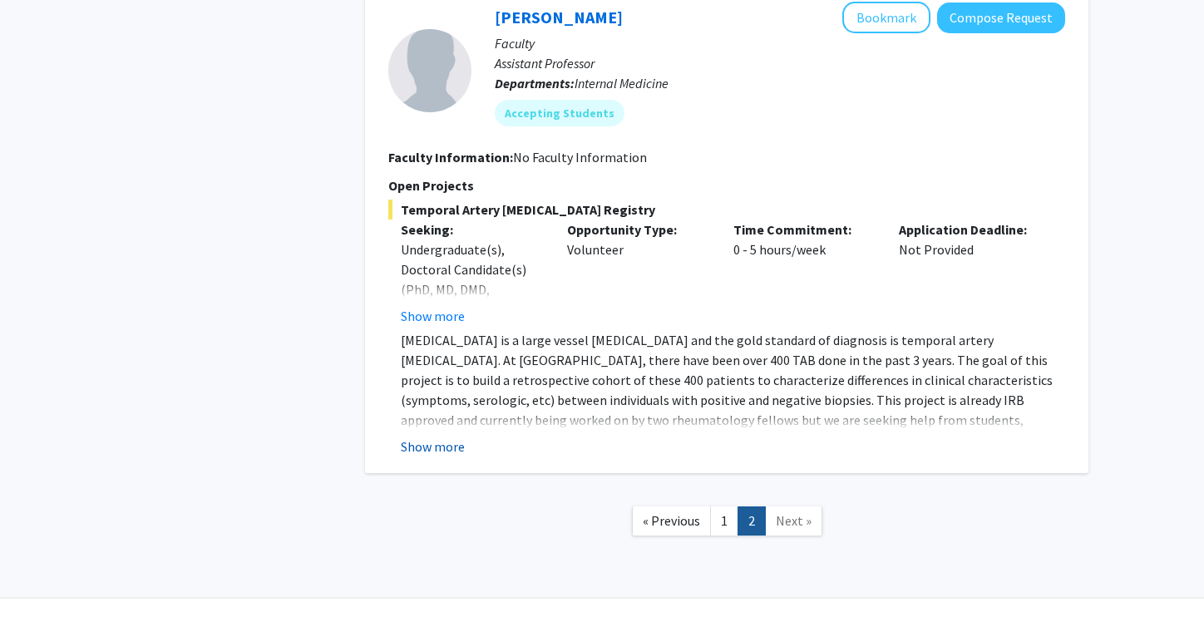
click at [453, 437] on button "Show more" at bounding box center [433, 447] width 64 height 20
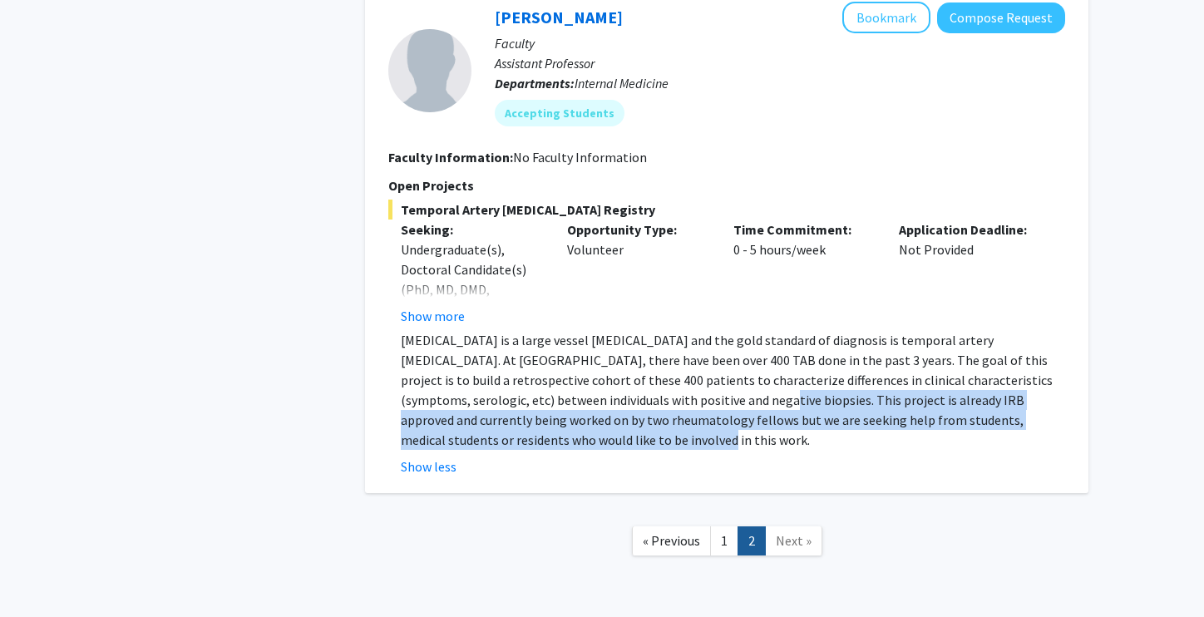
drag, startPoint x: 571, startPoint y: 361, endPoint x: 616, endPoint y: 390, distance: 54.2
click at [616, 390] on p "Giant cell arteritis is a large vessel vasculitis and the gold standard of diag…" at bounding box center [733, 390] width 665 height 120
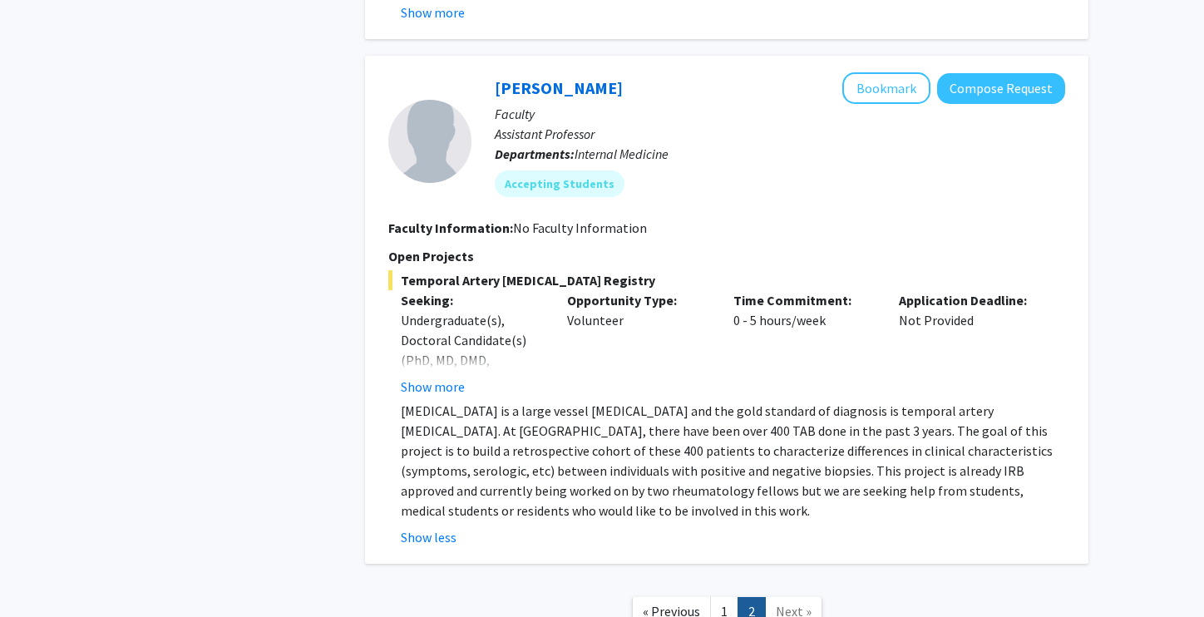
scroll to position [3839, 0]
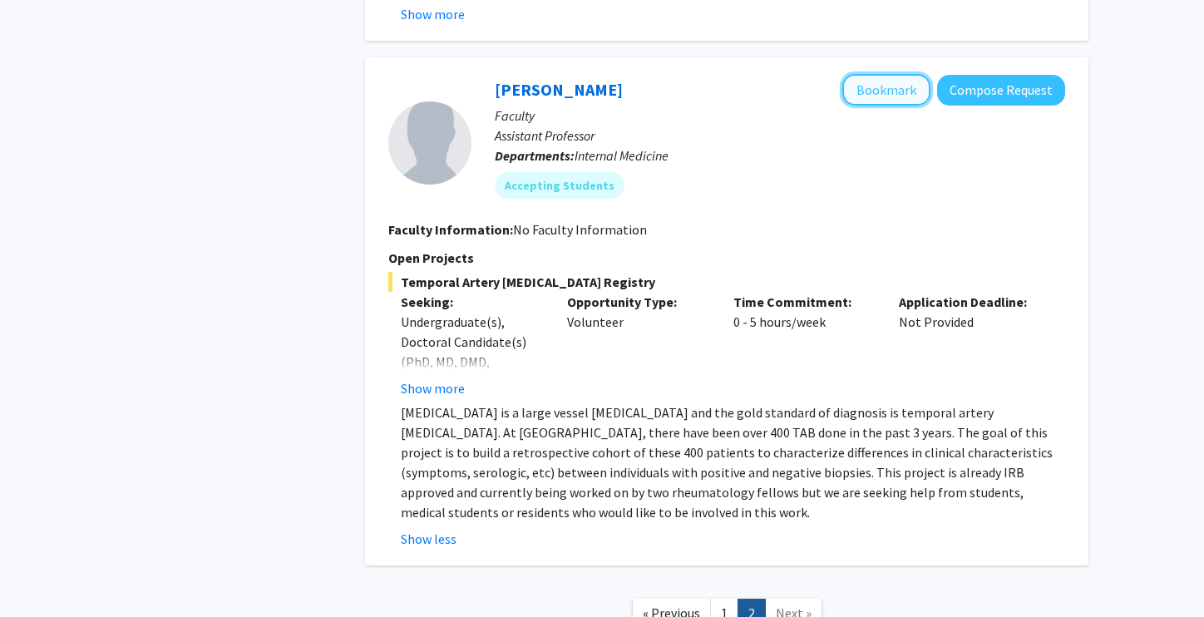
click at [860, 74] on button "Bookmark" at bounding box center [887, 90] width 88 height 32
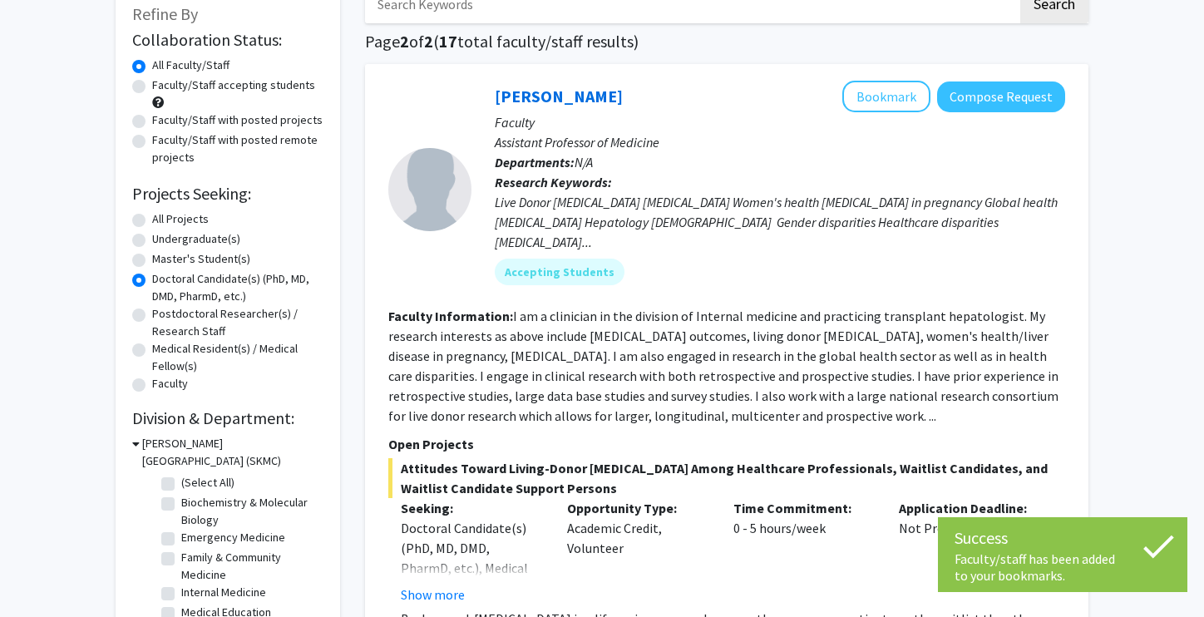
scroll to position [0, 0]
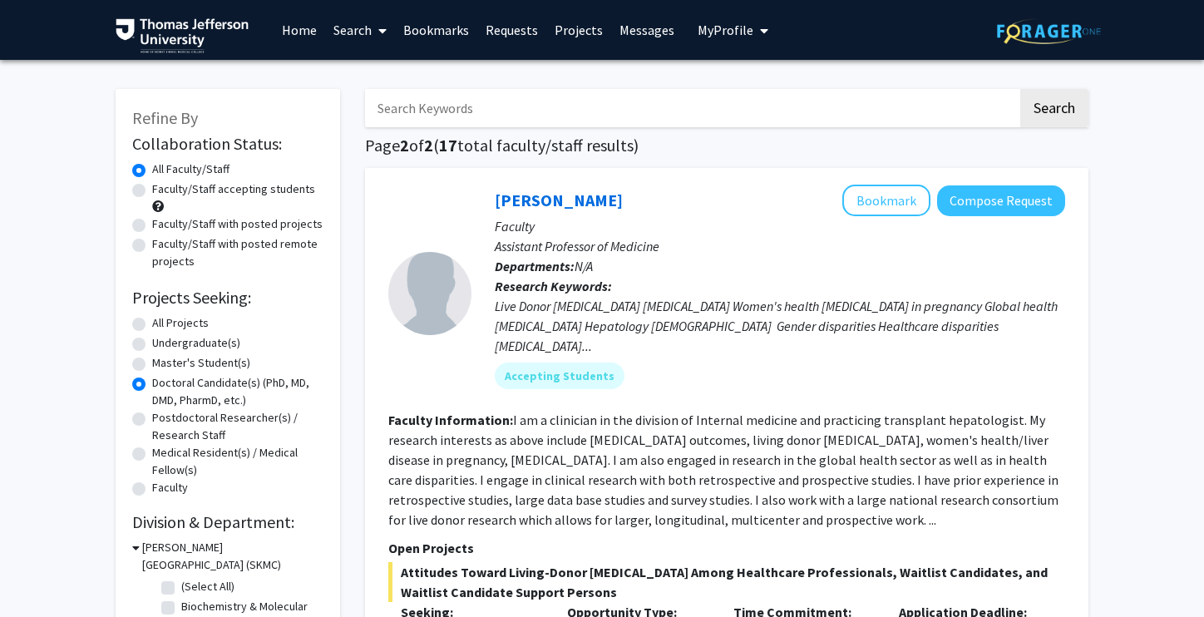
click at [566, 42] on link "Projects" at bounding box center [578, 30] width 65 height 58
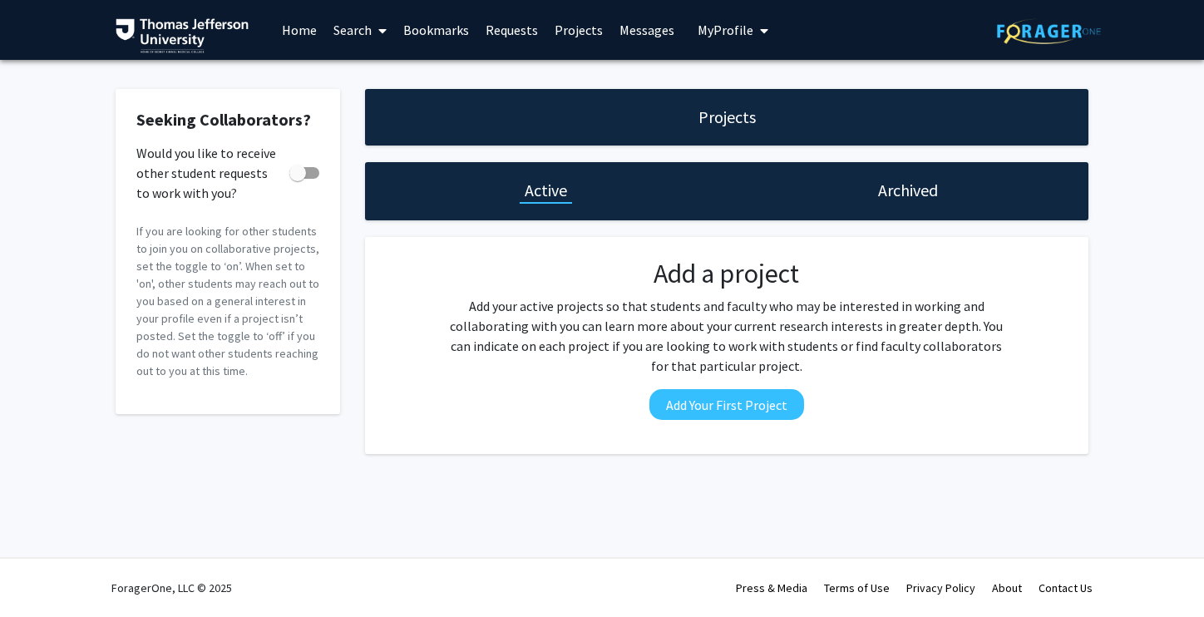
click at [572, 33] on link "Projects" at bounding box center [578, 30] width 65 height 58
click at [454, 34] on link "Bookmarks" at bounding box center [436, 30] width 82 height 58
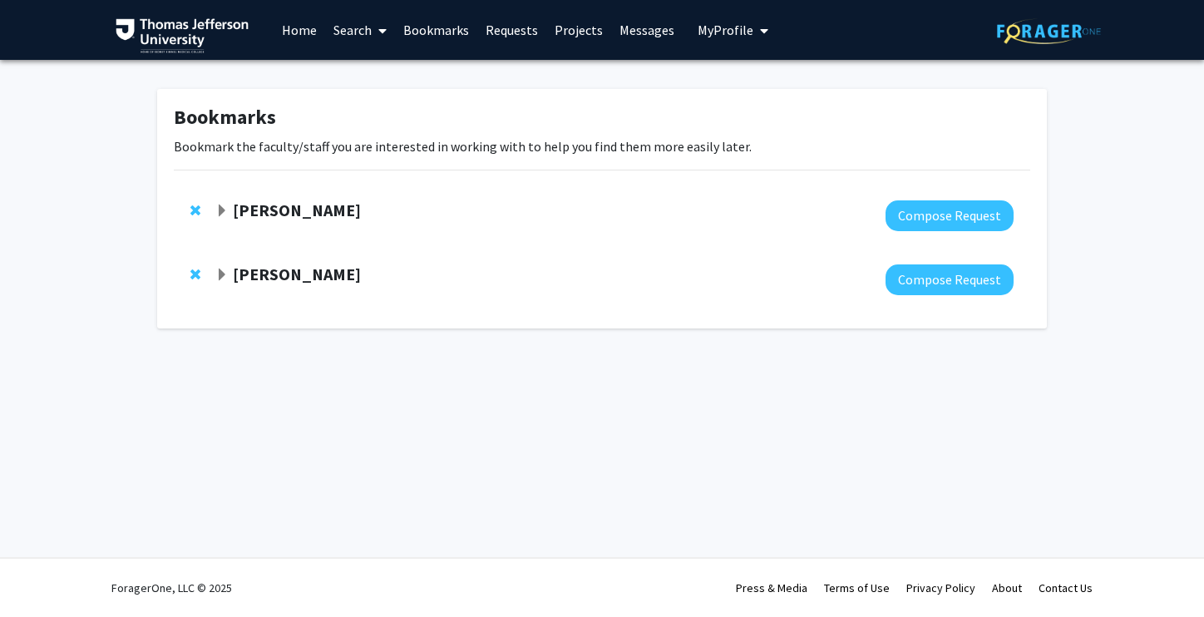
click at [380, 32] on icon at bounding box center [382, 30] width 8 height 13
click at [373, 74] on span "Faculty/Staff" at bounding box center [386, 76] width 122 height 33
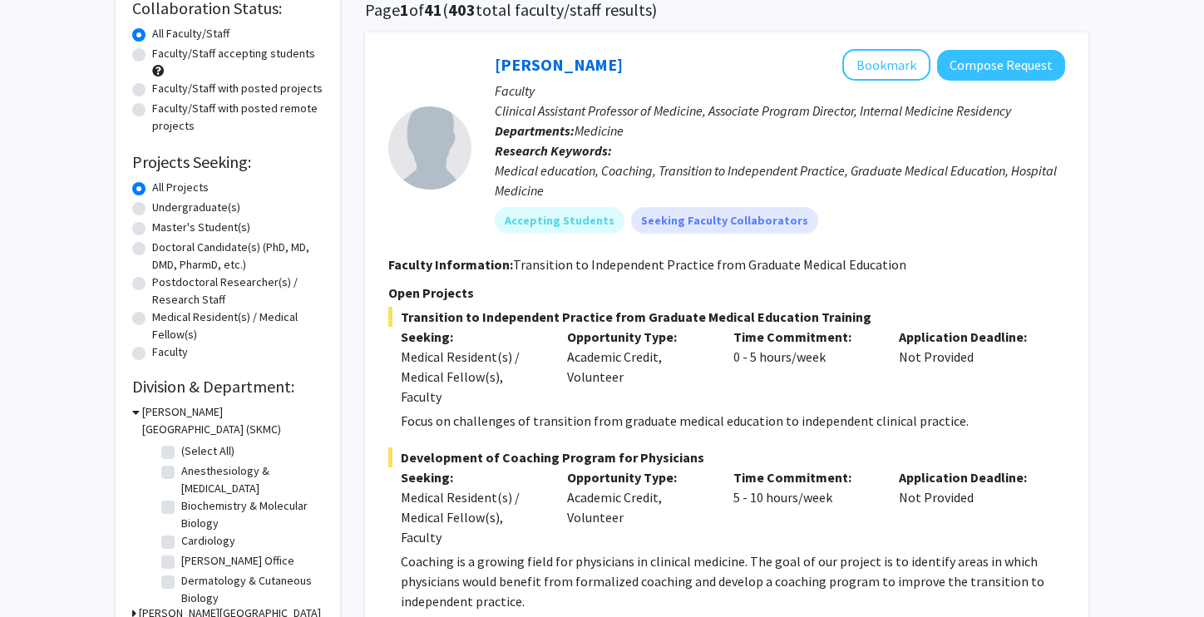
scroll to position [132, 0]
